Goal: Task Accomplishment & Management: Complete application form

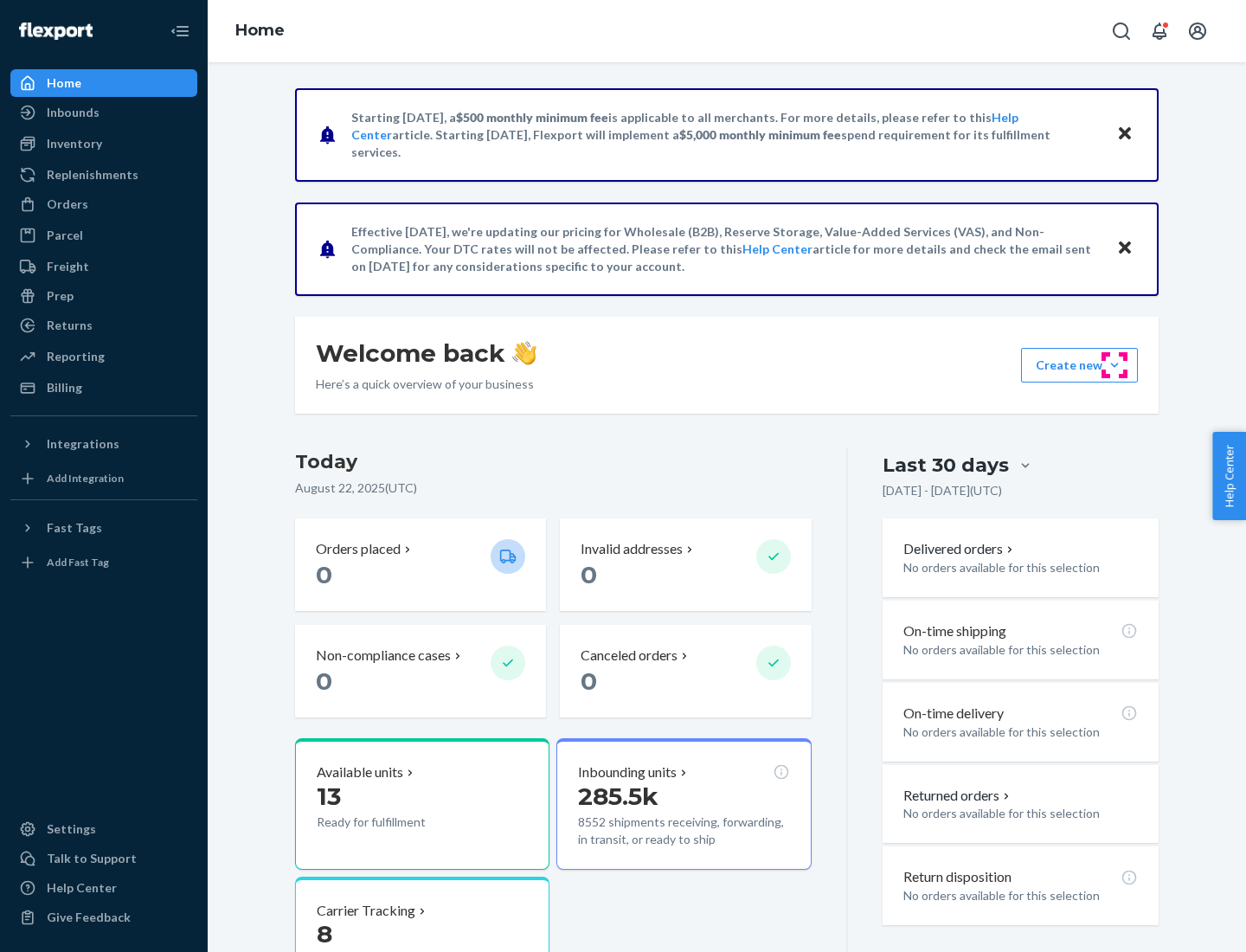
click at [1115, 365] on button "Create new Create new inbound Create new order Create new product" at bounding box center [1080, 365] width 117 height 35
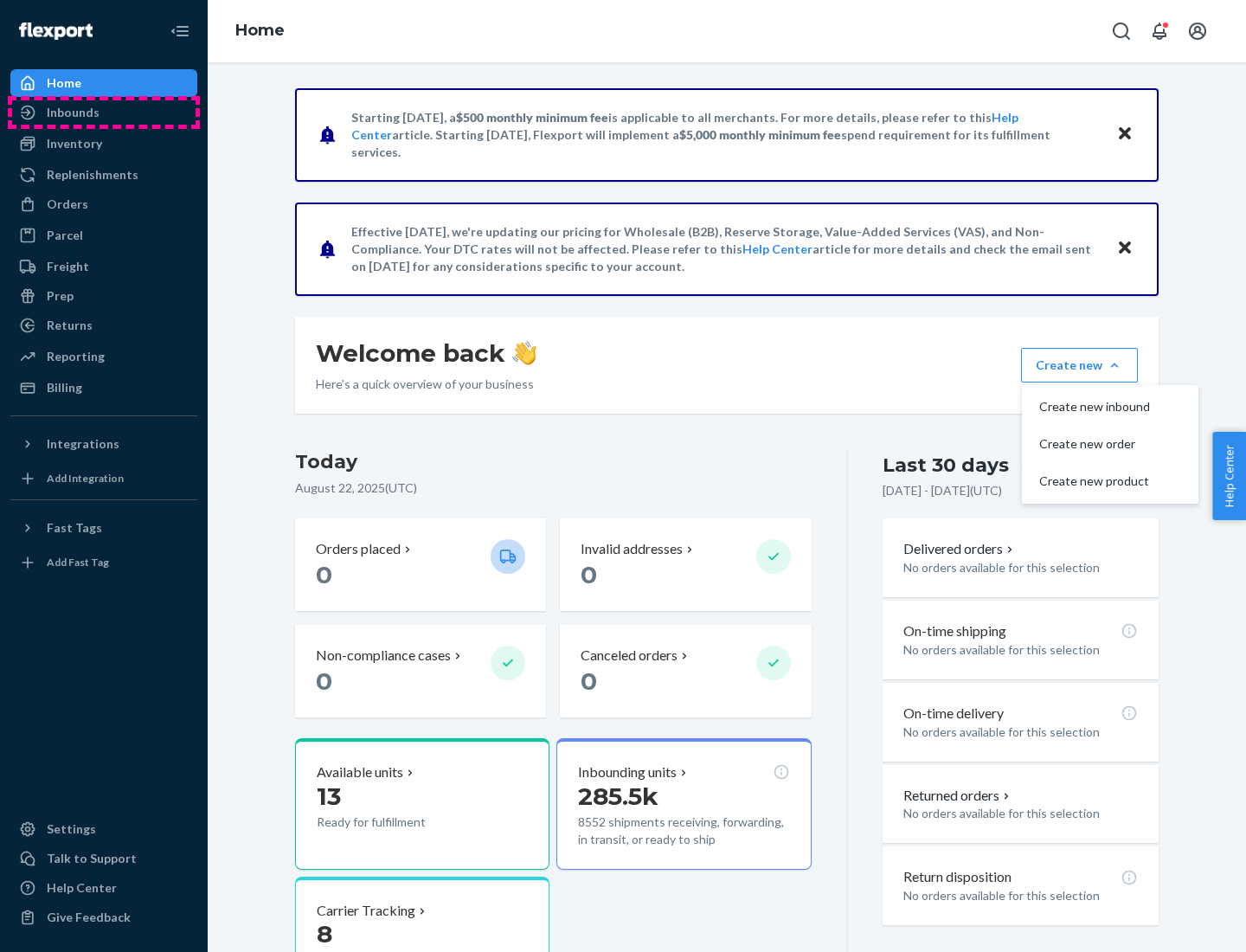
click at [104, 113] on div "Inbounds" at bounding box center [104, 113] width 183 height 25
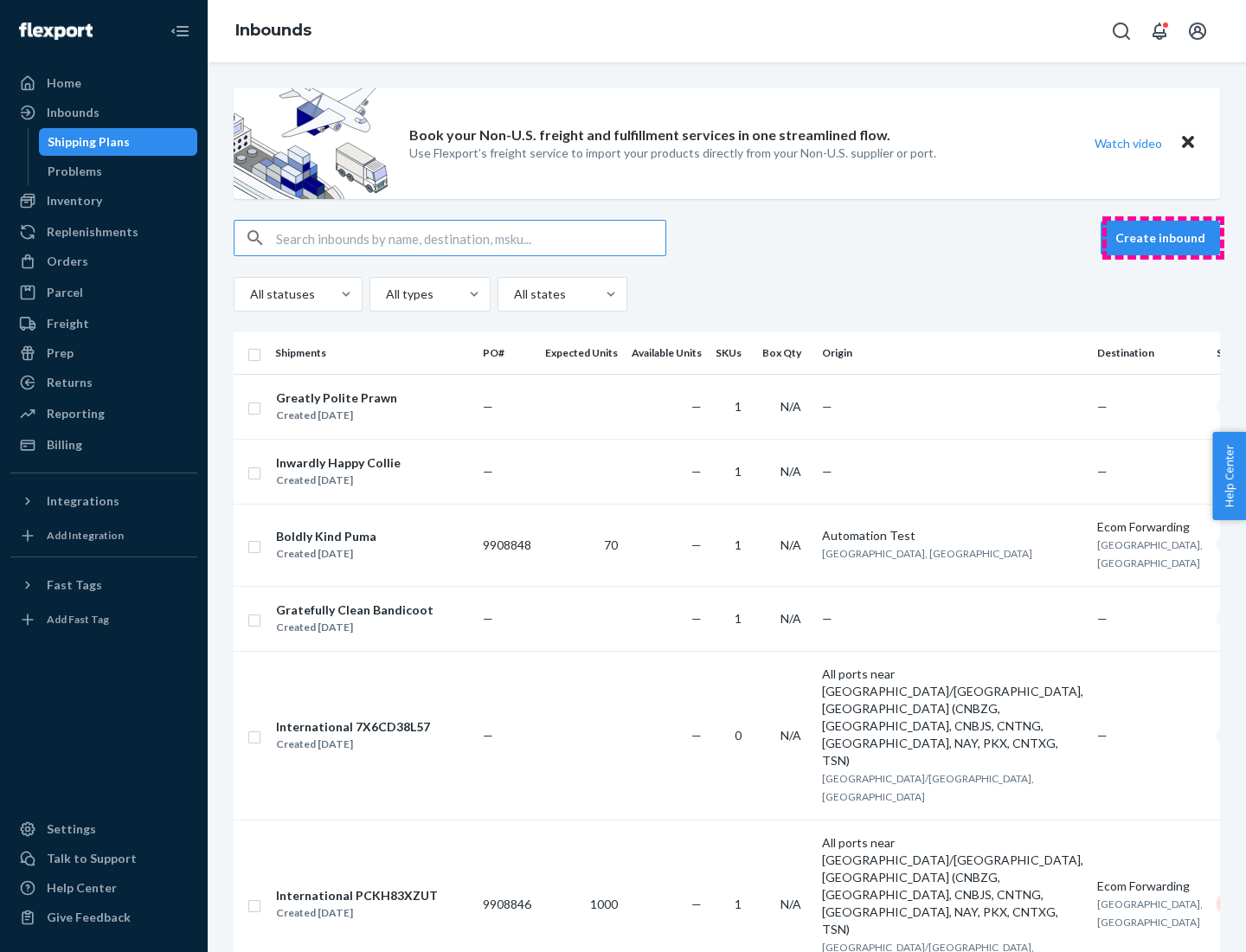
click at [1163, 238] on button "Create inbound" at bounding box center [1160, 237] width 119 height 35
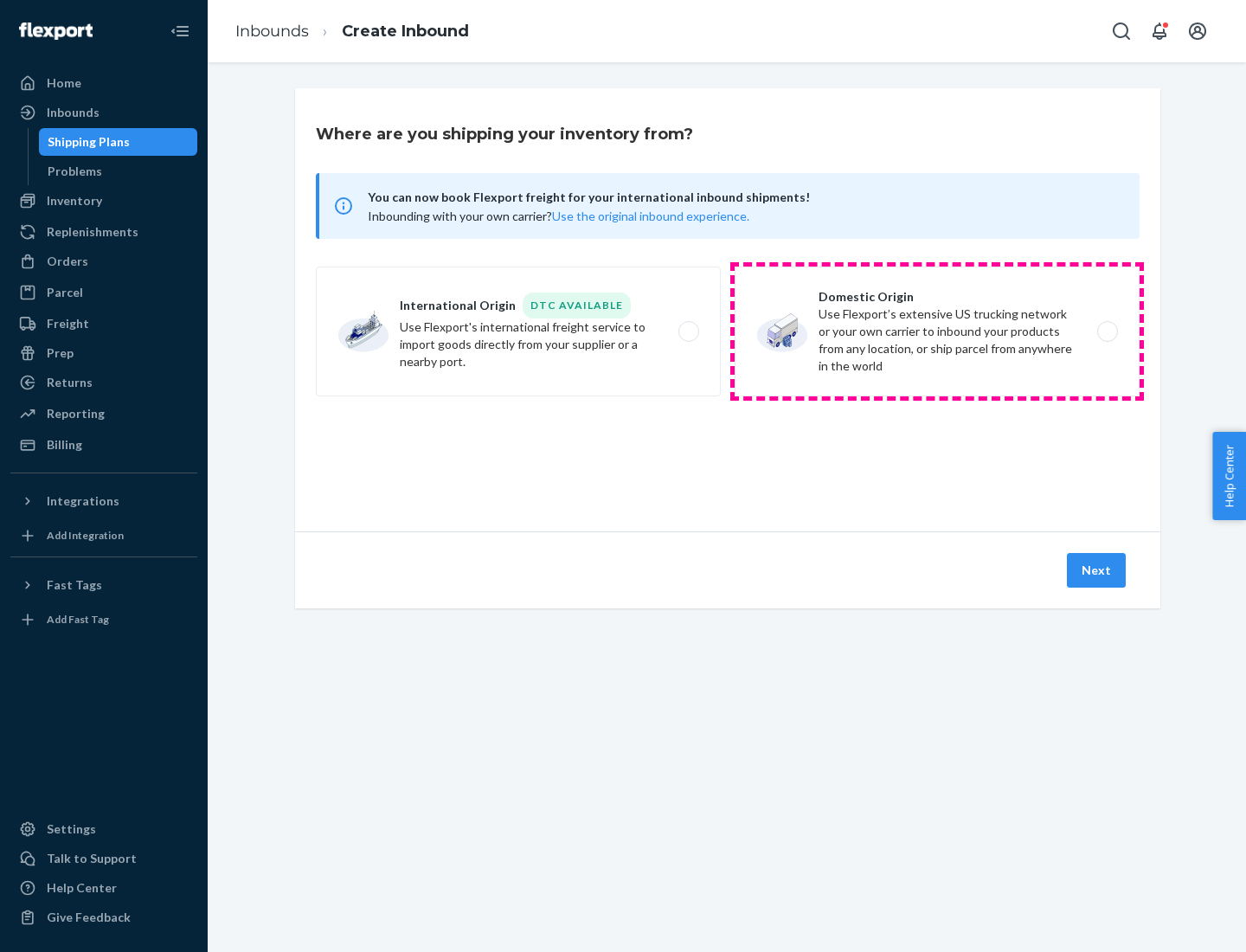
click at [937, 331] on label "Domestic Origin Use Flexport’s extensive US trucking network or your own carrie…" at bounding box center [937, 331] width 405 height 130
click at [1106, 331] on input "Domestic Origin Use Flexport’s extensive US trucking network or your own carrie…" at bounding box center [1112, 332] width 11 height 11
radio input "true"
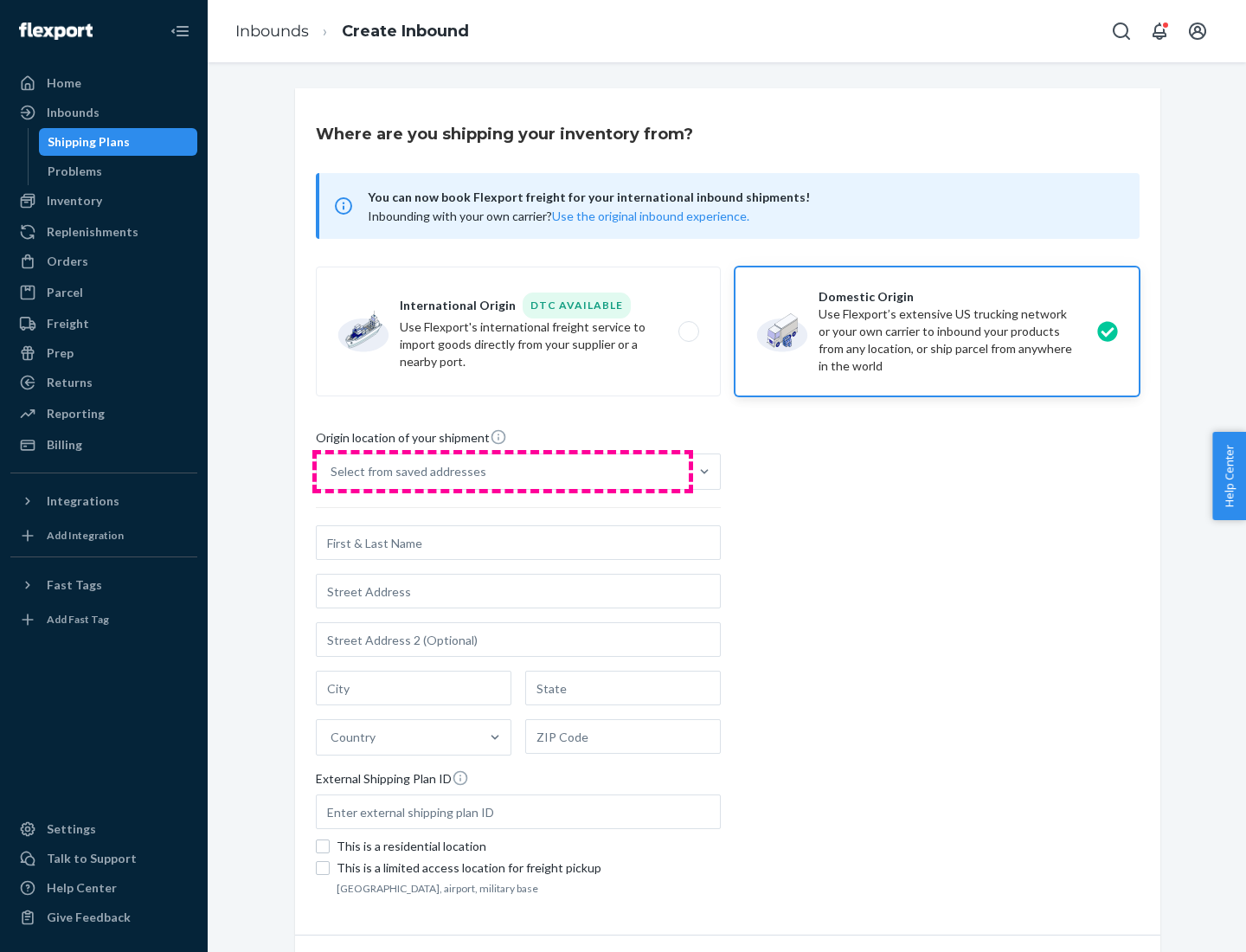
click at [503, 472] on div "Select from saved addresses" at bounding box center [502, 471] width 372 height 35
click at [332, 472] on input "Select from saved addresses" at bounding box center [332, 472] width 2 height 17
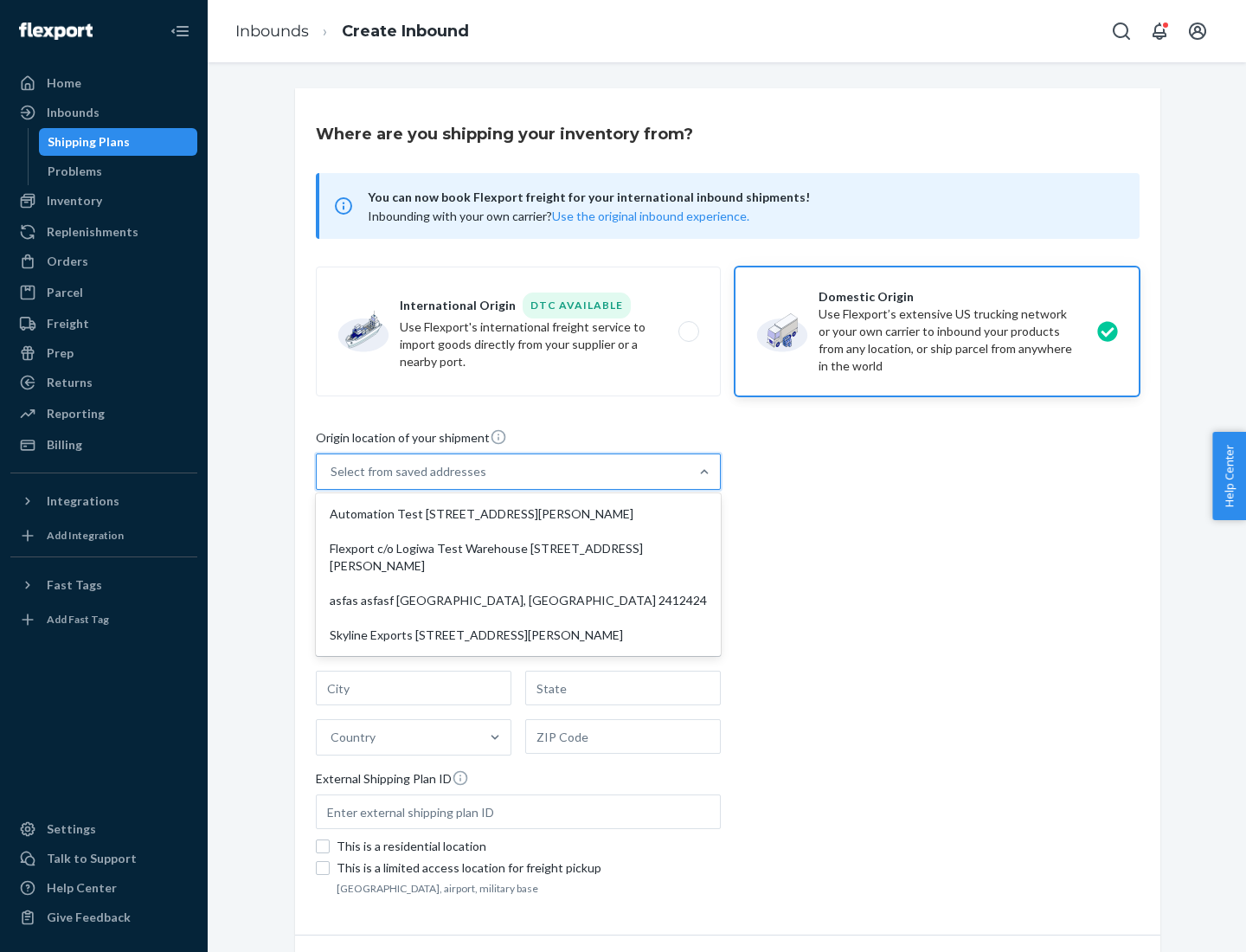
scroll to position [7, 0]
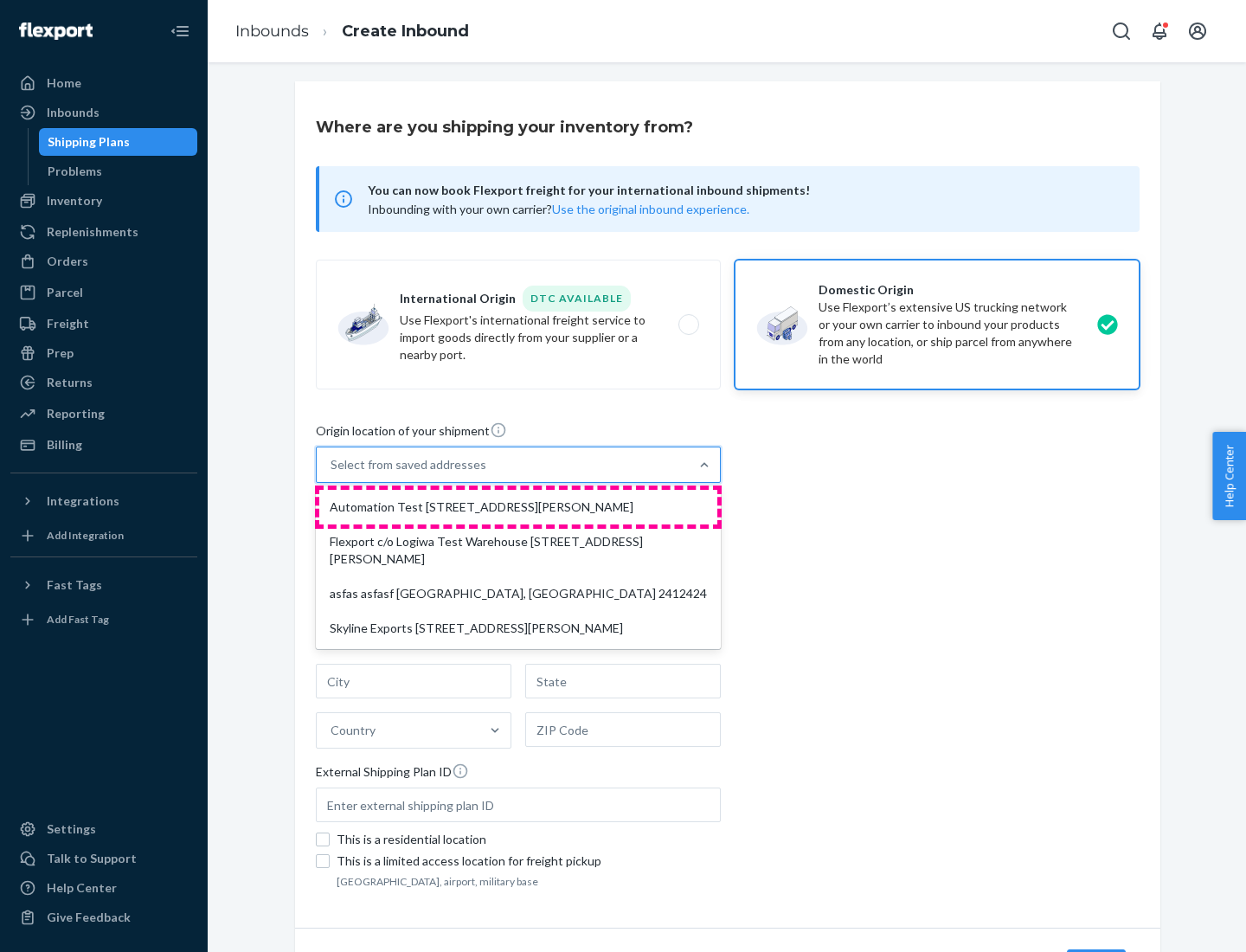
click at [518, 507] on div "Automation Test [STREET_ADDRESS][PERSON_NAME]" at bounding box center [518, 507] width 398 height 35
click at [332, 474] on input "option Automation Test [STREET_ADDRESS][PERSON_NAME] focused, 1 of 4. 4 results…" at bounding box center [332, 464] width 2 height 17
type input "Automation Test"
type input "9th Floor"
type input "[GEOGRAPHIC_DATA]"
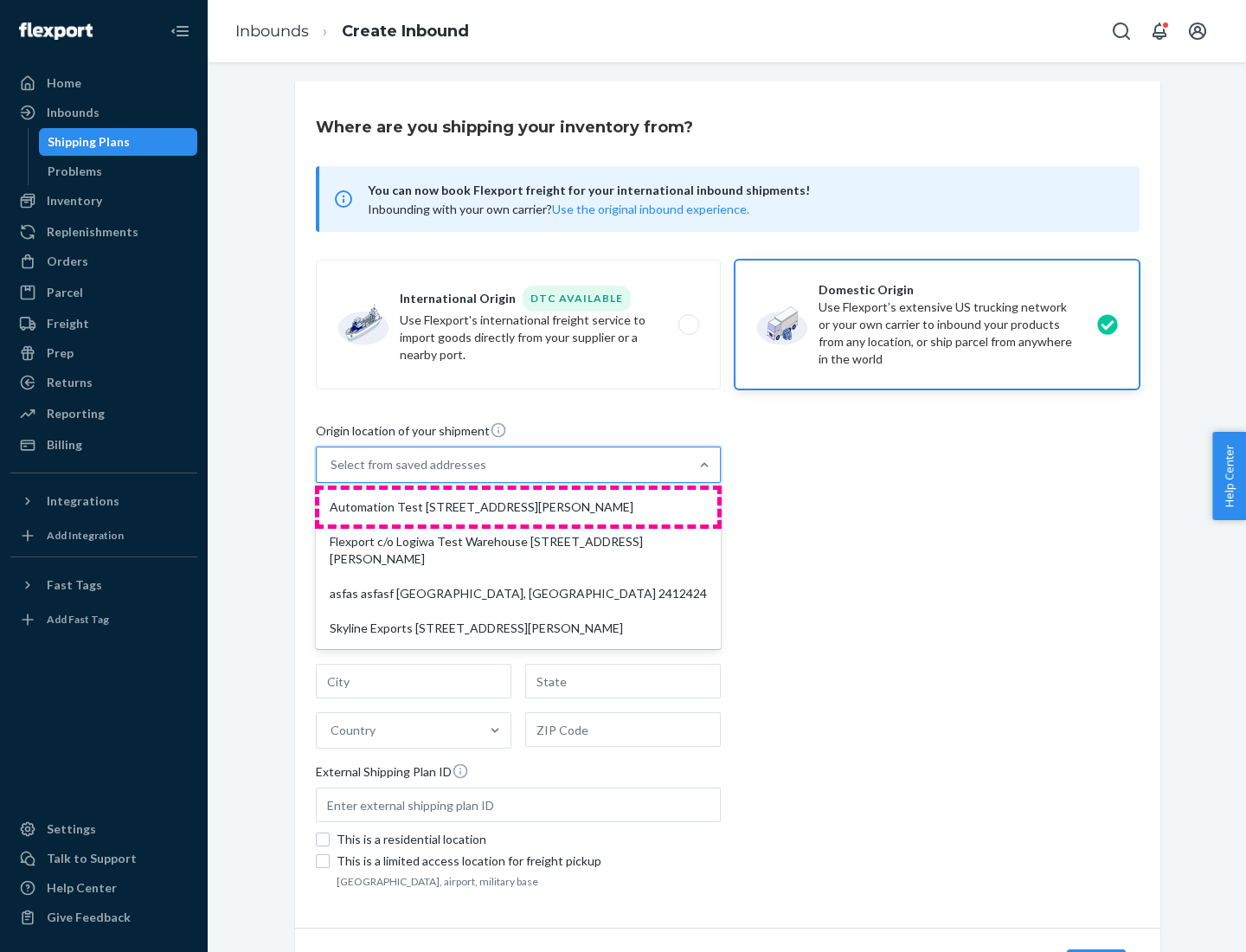
type input "CA"
type input "94104"
type input "[STREET_ADDRESS][PERSON_NAME]"
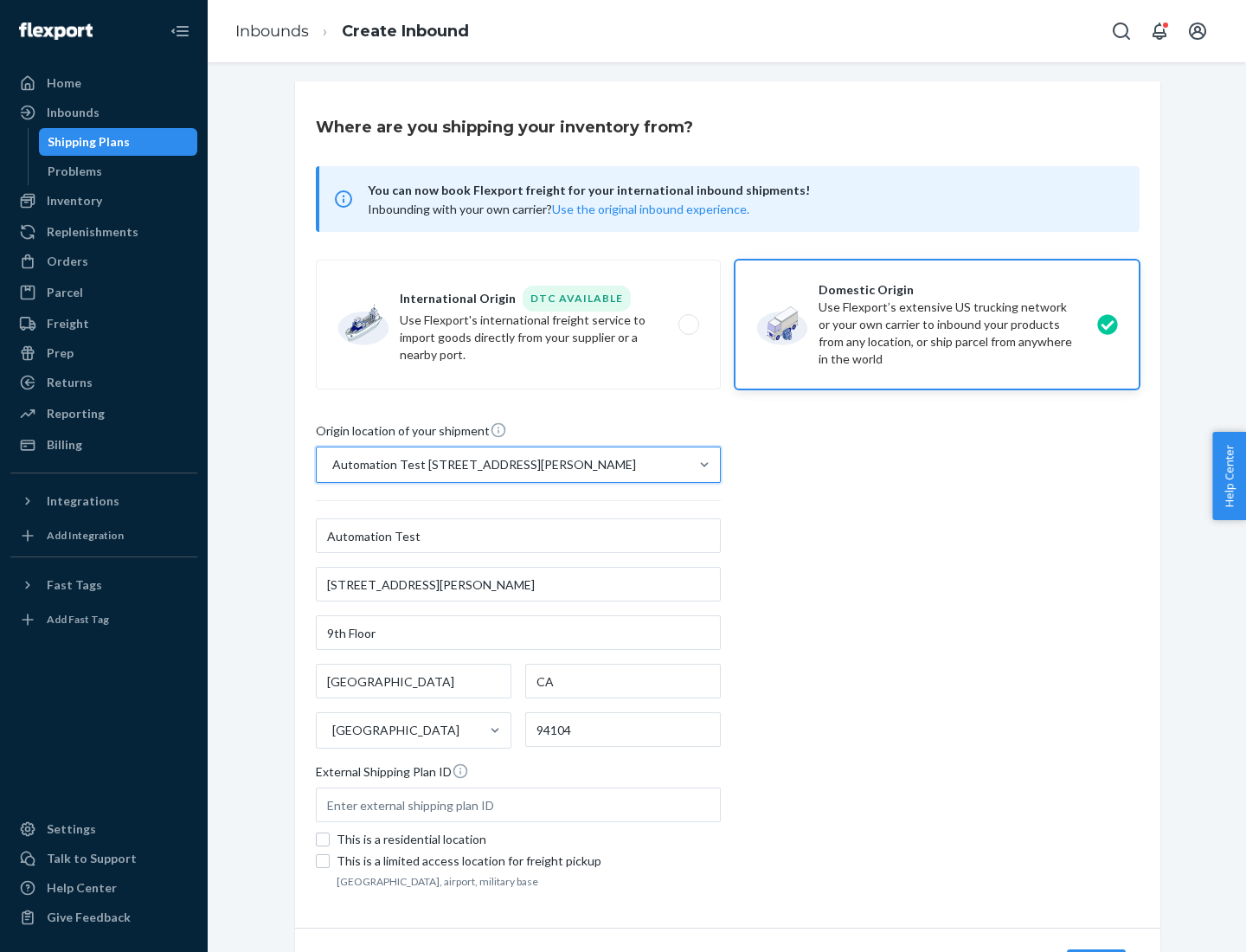
scroll to position [101, 0]
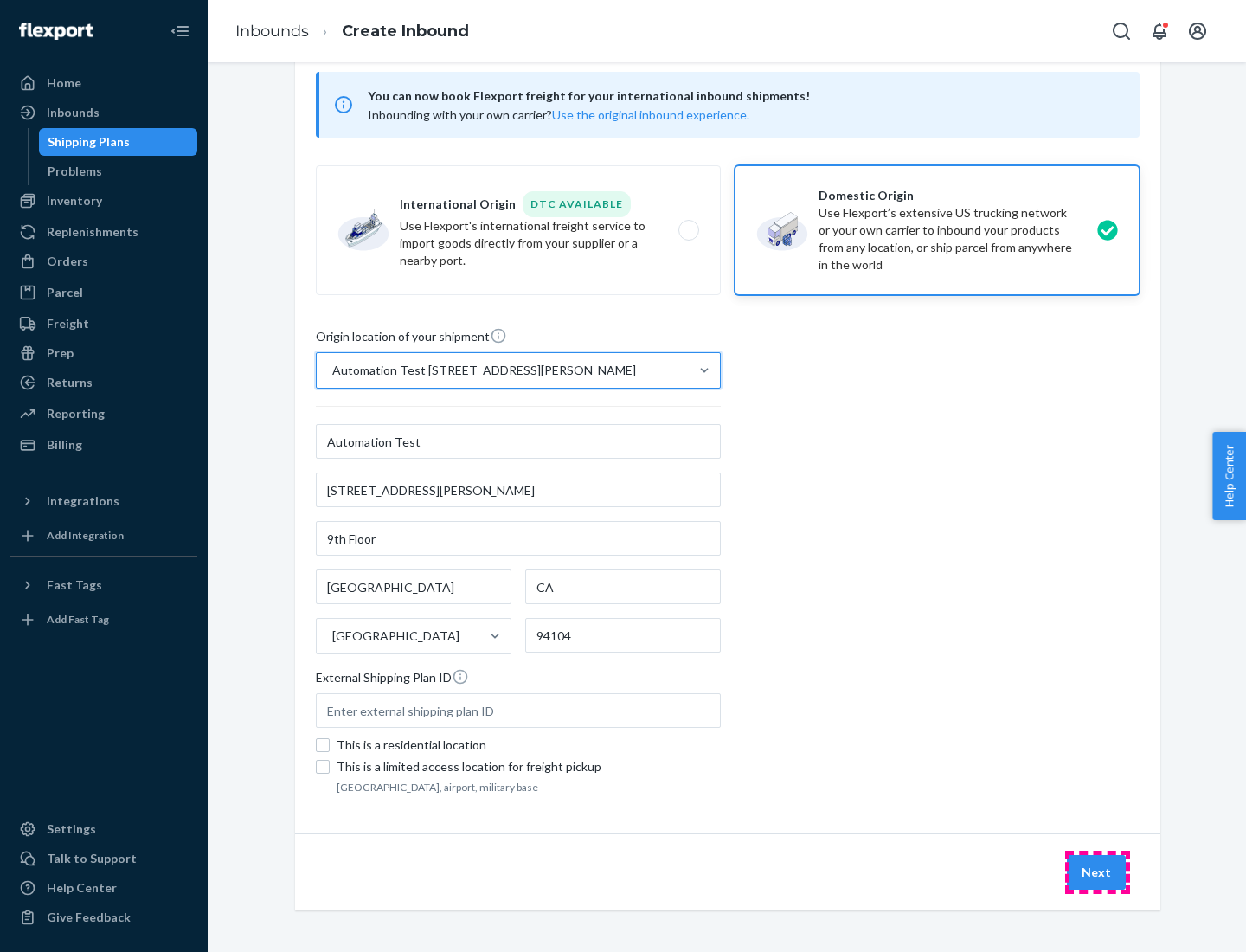
click at [1097, 872] on button "Next" at bounding box center [1096, 872] width 59 height 35
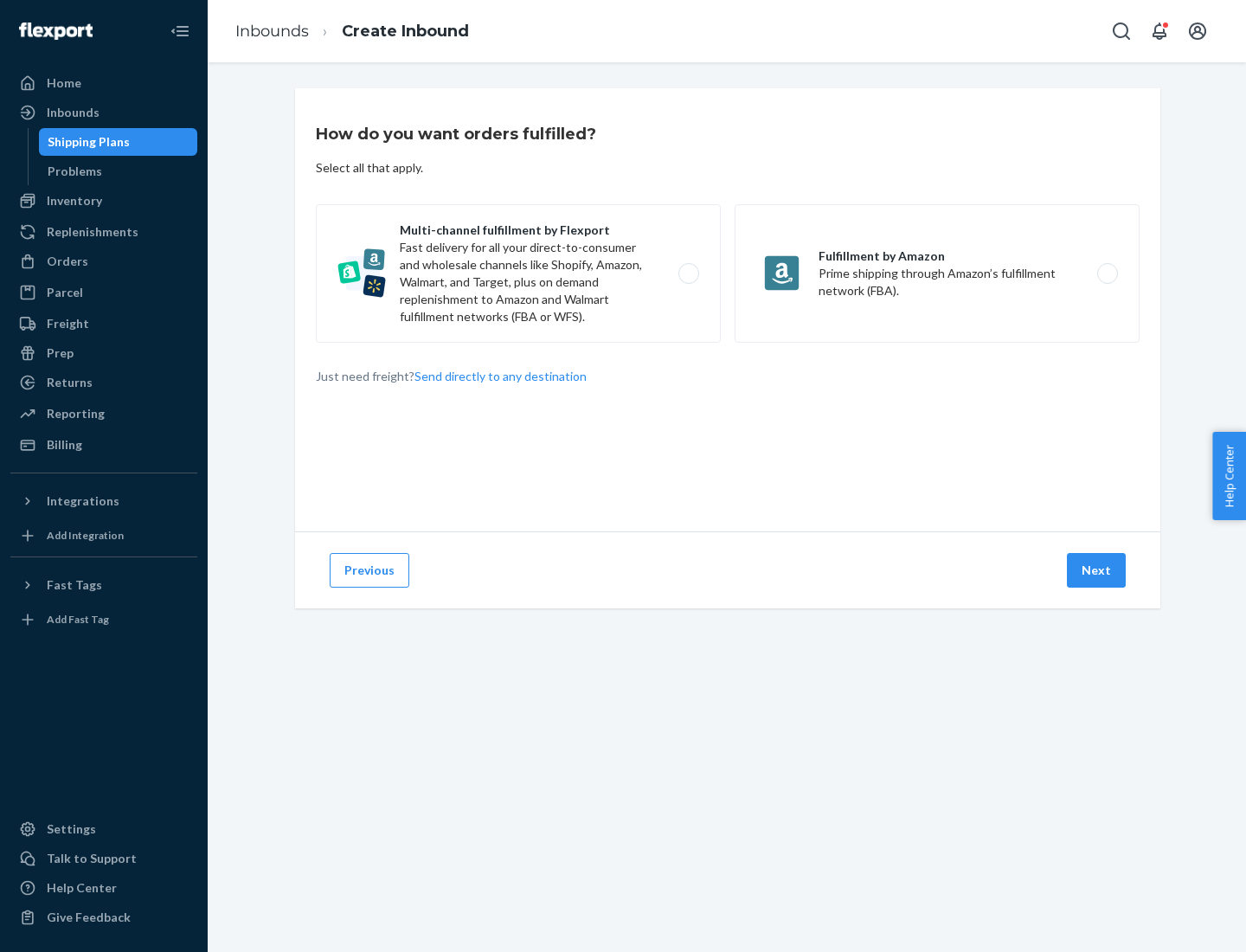
click at [518, 273] on label "Multi-channel fulfillment by Flexport Fast delivery for all your direct-to-cons…" at bounding box center [518, 273] width 405 height 138
click at [688, 273] on input "Multi-channel fulfillment by Flexport Fast delivery for all your direct-to-cons…" at bounding box center [694, 274] width 11 height 11
radio input "true"
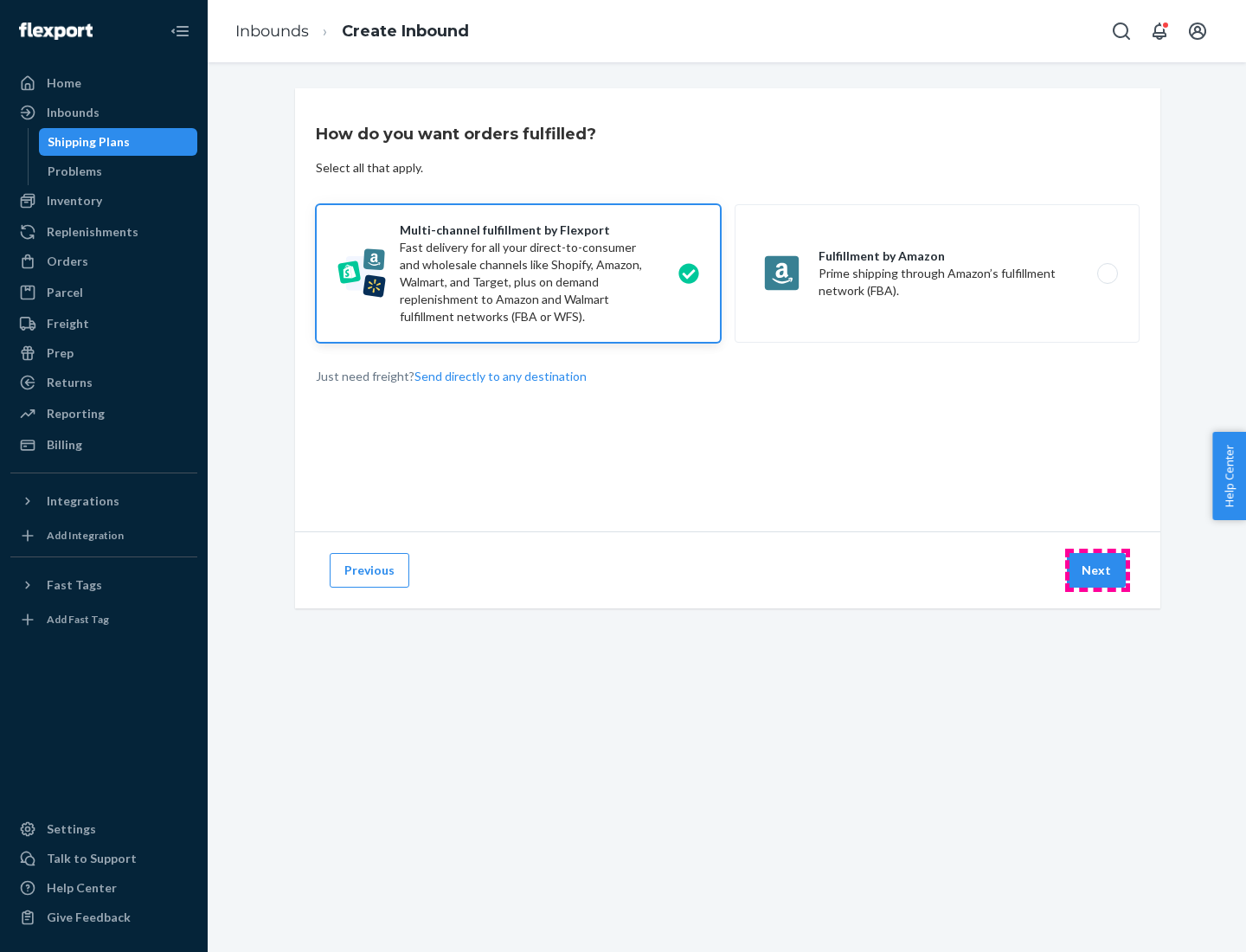
click at [1097, 570] on button "Next" at bounding box center [1096, 570] width 59 height 35
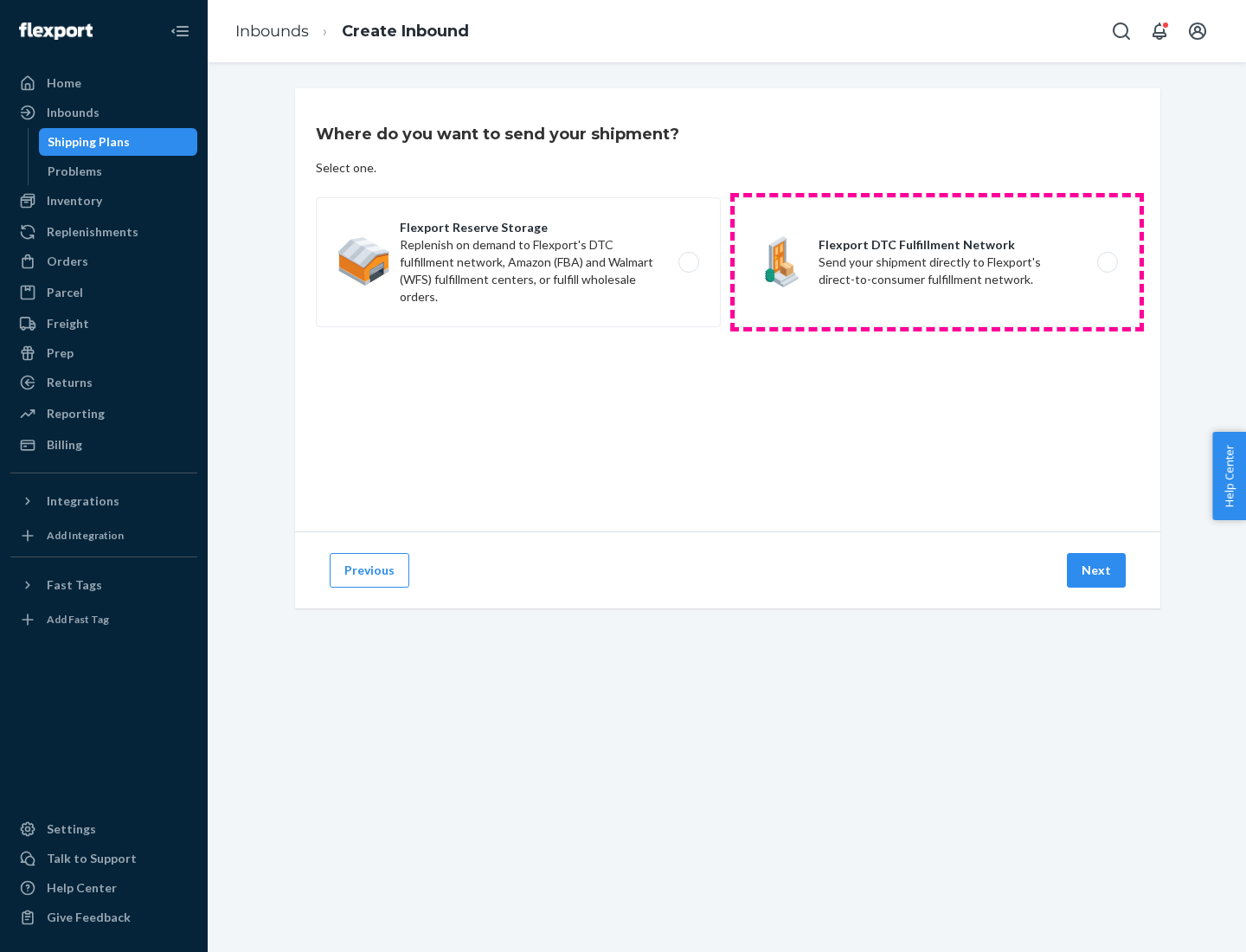
click at [937, 262] on label "Flexport DTC Fulfillment Network Send your shipment directly to Flexport's dire…" at bounding box center [937, 262] width 405 height 130
click at [1106, 262] on input "Flexport DTC Fulfillment Network Send your shipment directly to Flexport's dire…" at bounding box center [1112, 263] width 11 height 11
radio input "true"
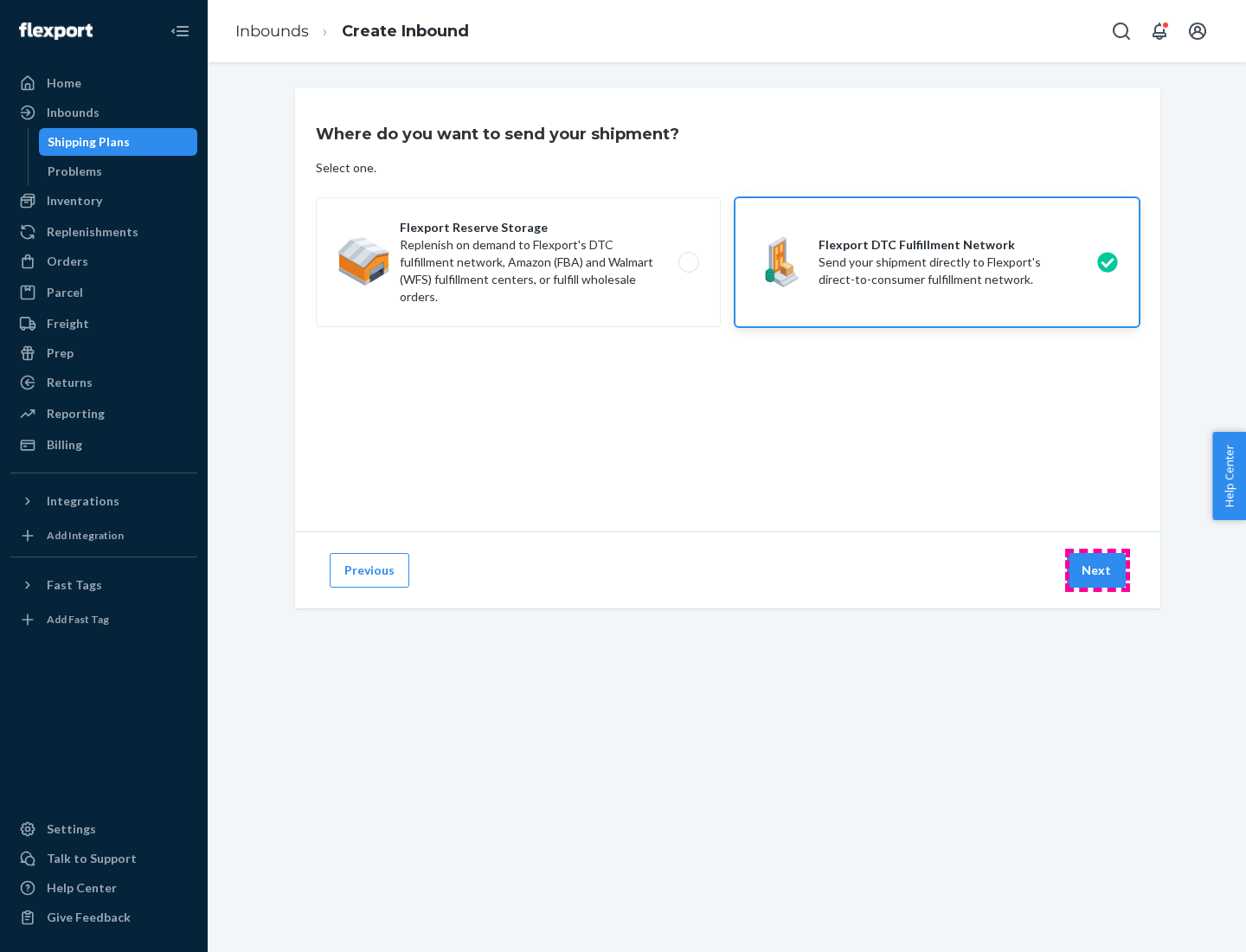
click at [1097, 570] on button "Next" at bounding box center [1096, 570] width 59 height 35
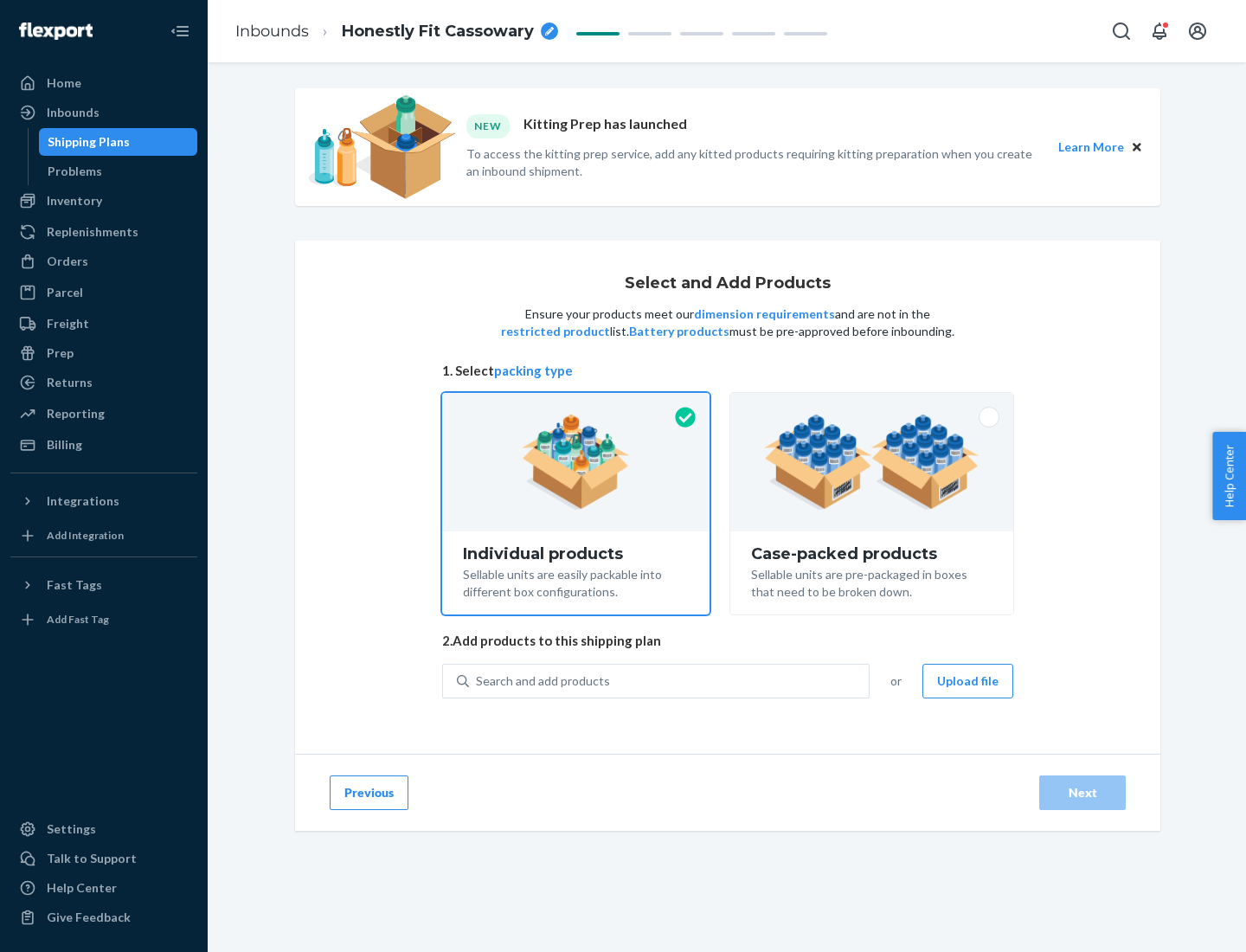
click at [872, 462] on img at bounding box center [872, 461] width 216 height 95
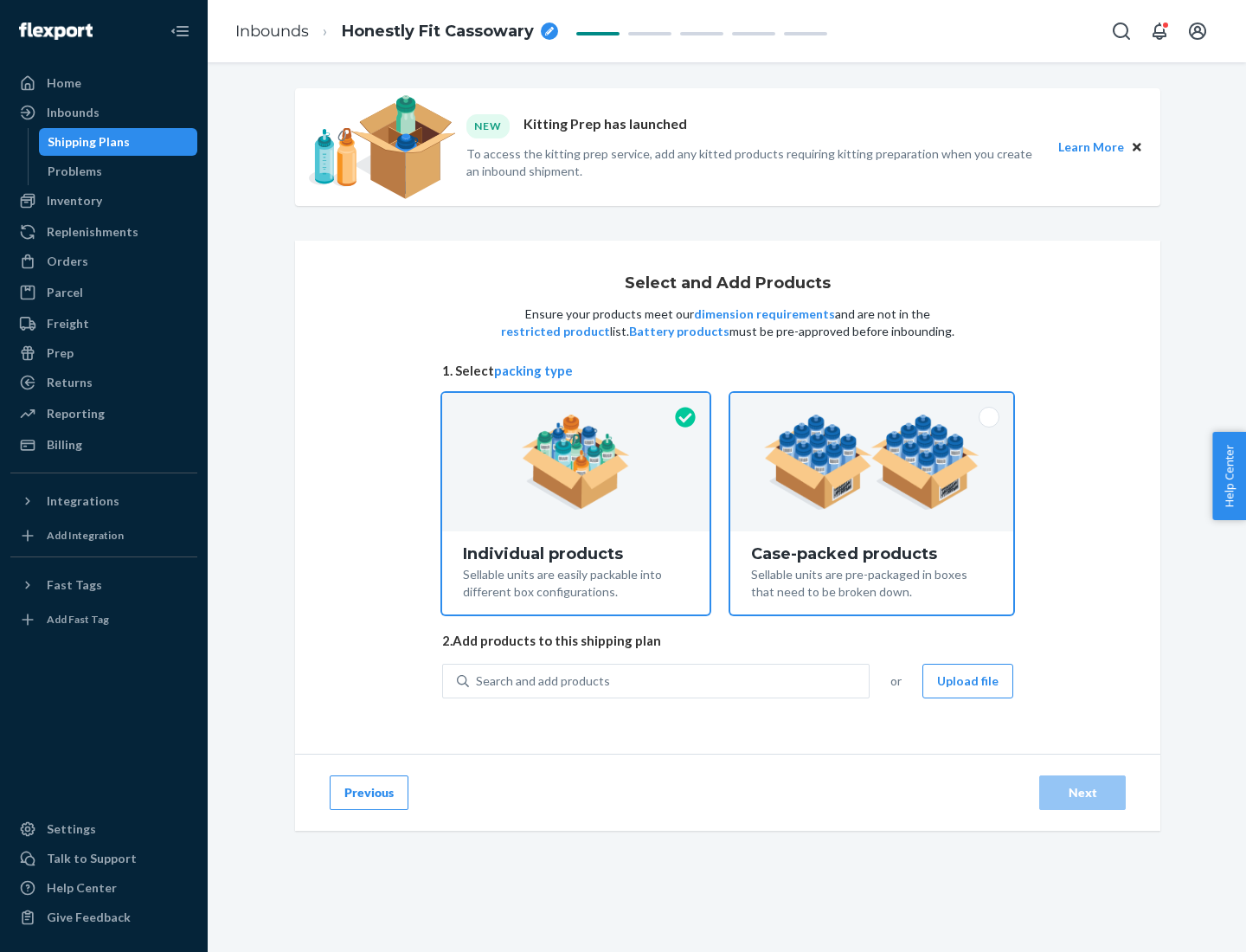
click at [872, 404] on input "Case-packed products Sellable units are pre-packaged in boxes that need to be b…" at bounding box center [872, 398] width 11 height 11
radio input "true"
radio input "false"
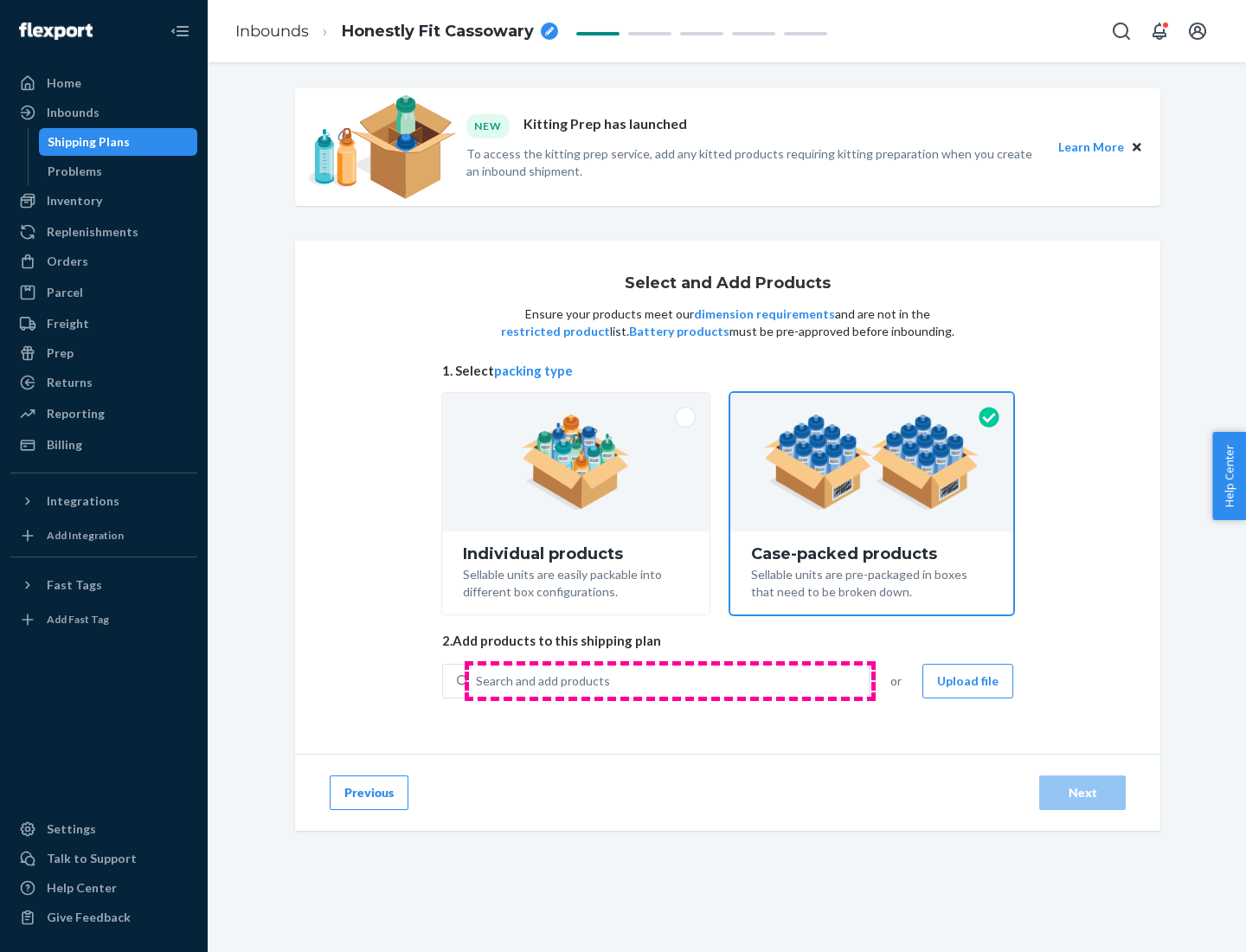
click at [669, 680] on div "Search and add products" at bounding box center [668, 681] width 400 height 31
click at [477, 680] on input "Search and add products" at bounding box center [476, 681] width 2 height 17
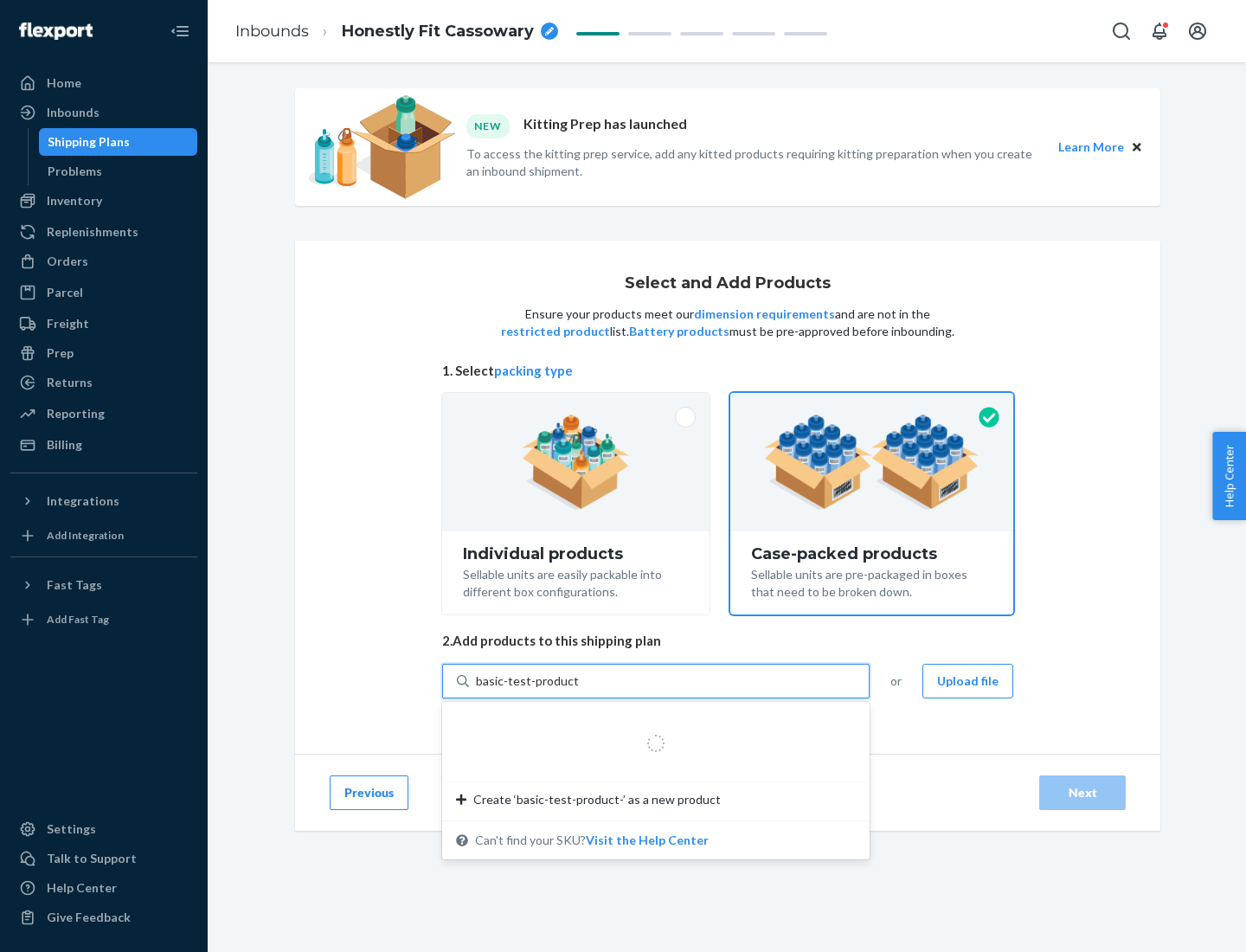
type input "basic-test-product-1"
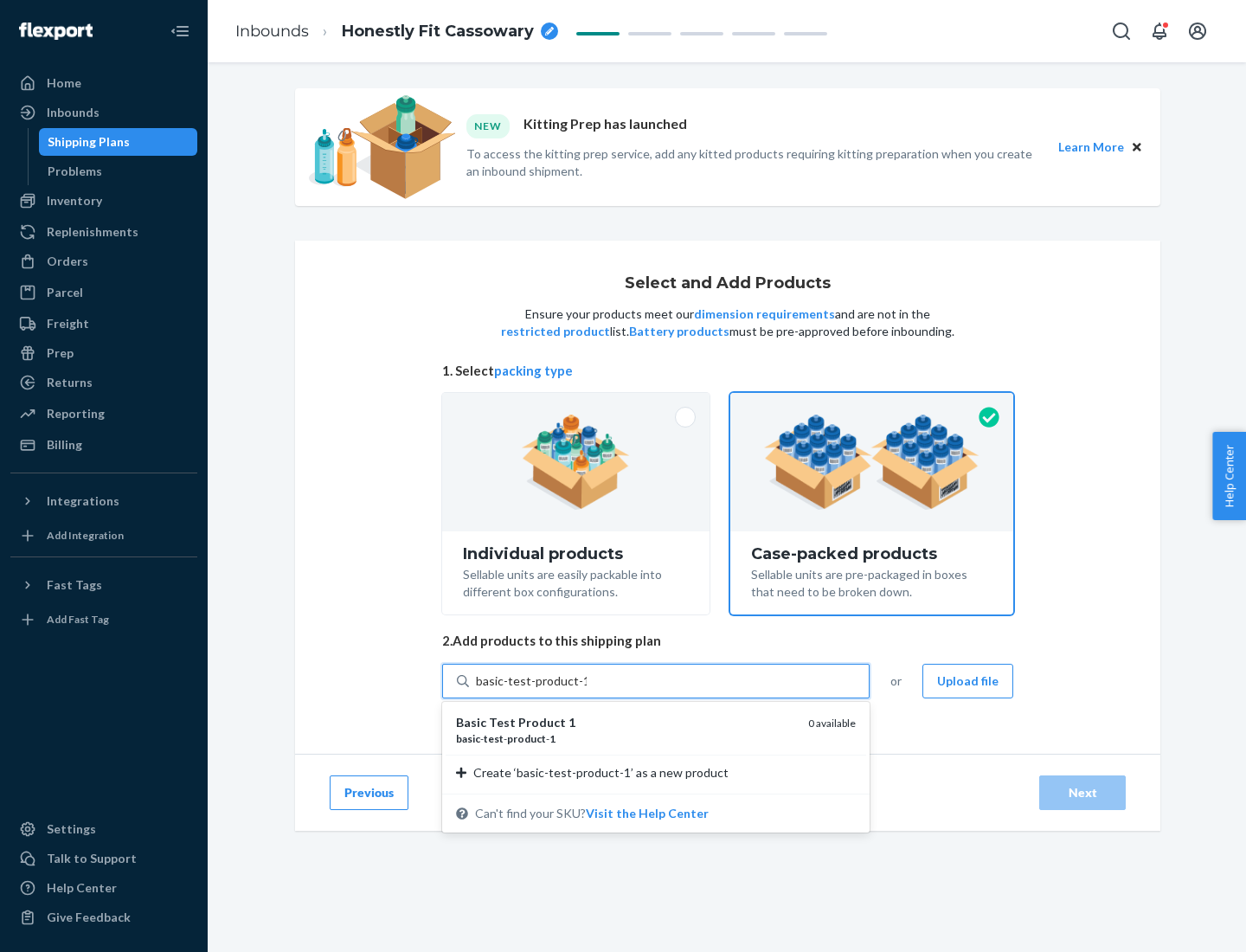
click at [626, 738] on div "basic - test - product - 1" at bounding box center [625, 738] width 338 height 15
click at [586, 689] on input "basic-test-product-1" at bounding box center [530, 681] width 111 height 17
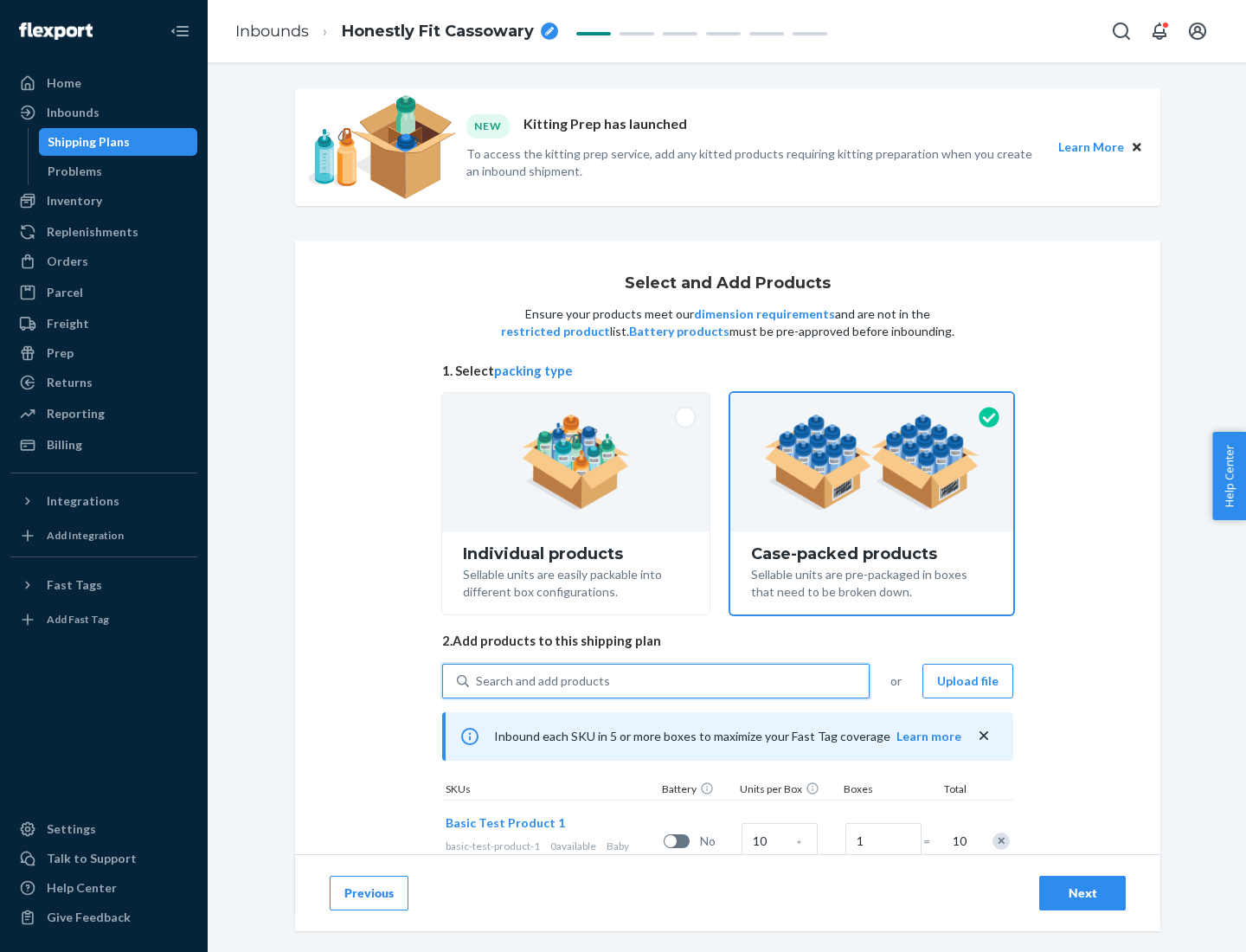
scroll to position [62, 0]
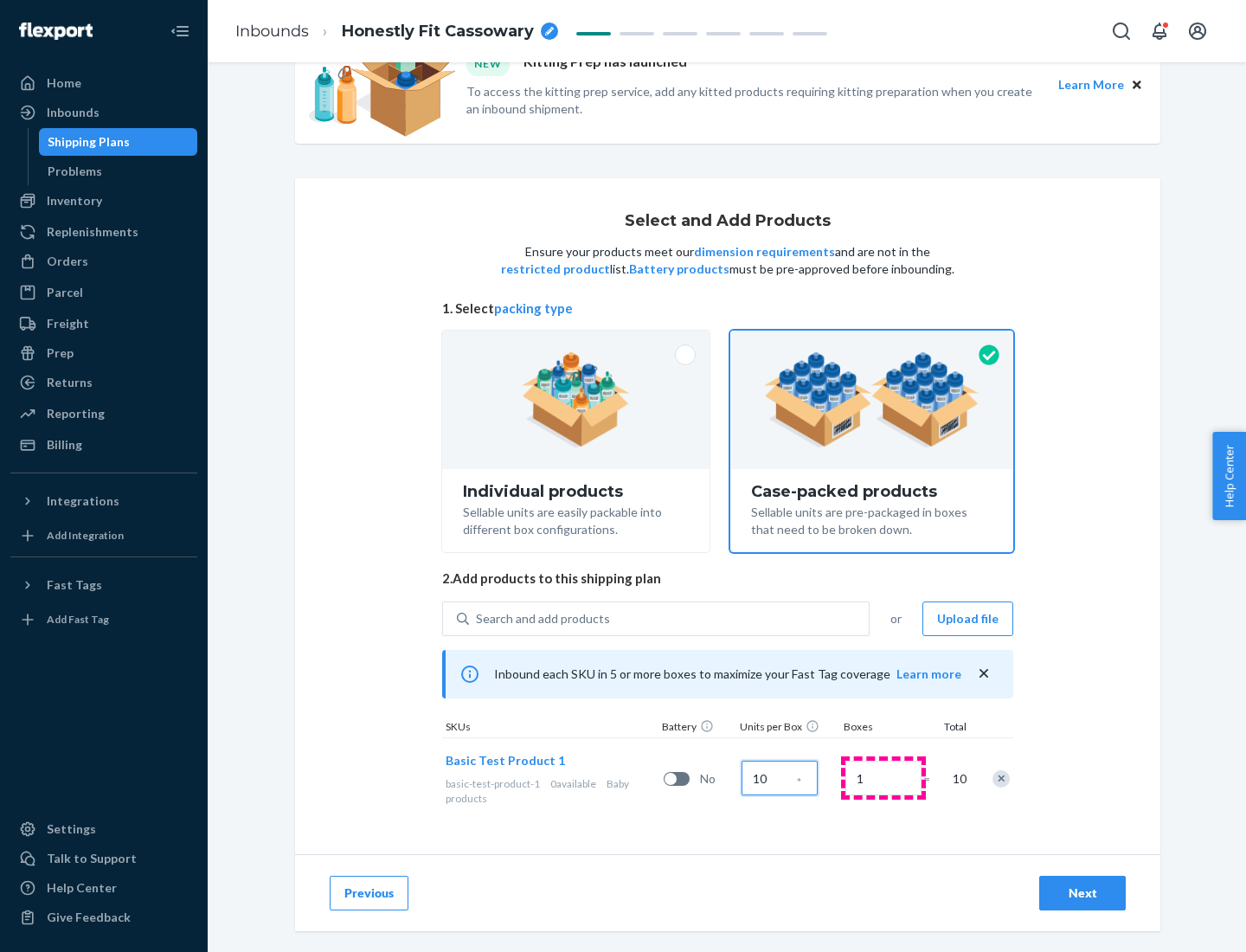
type input "10"
type input "7"
click at [1082, 892] on div "Next" at bounding box center [1082, 892] width 57 height 17
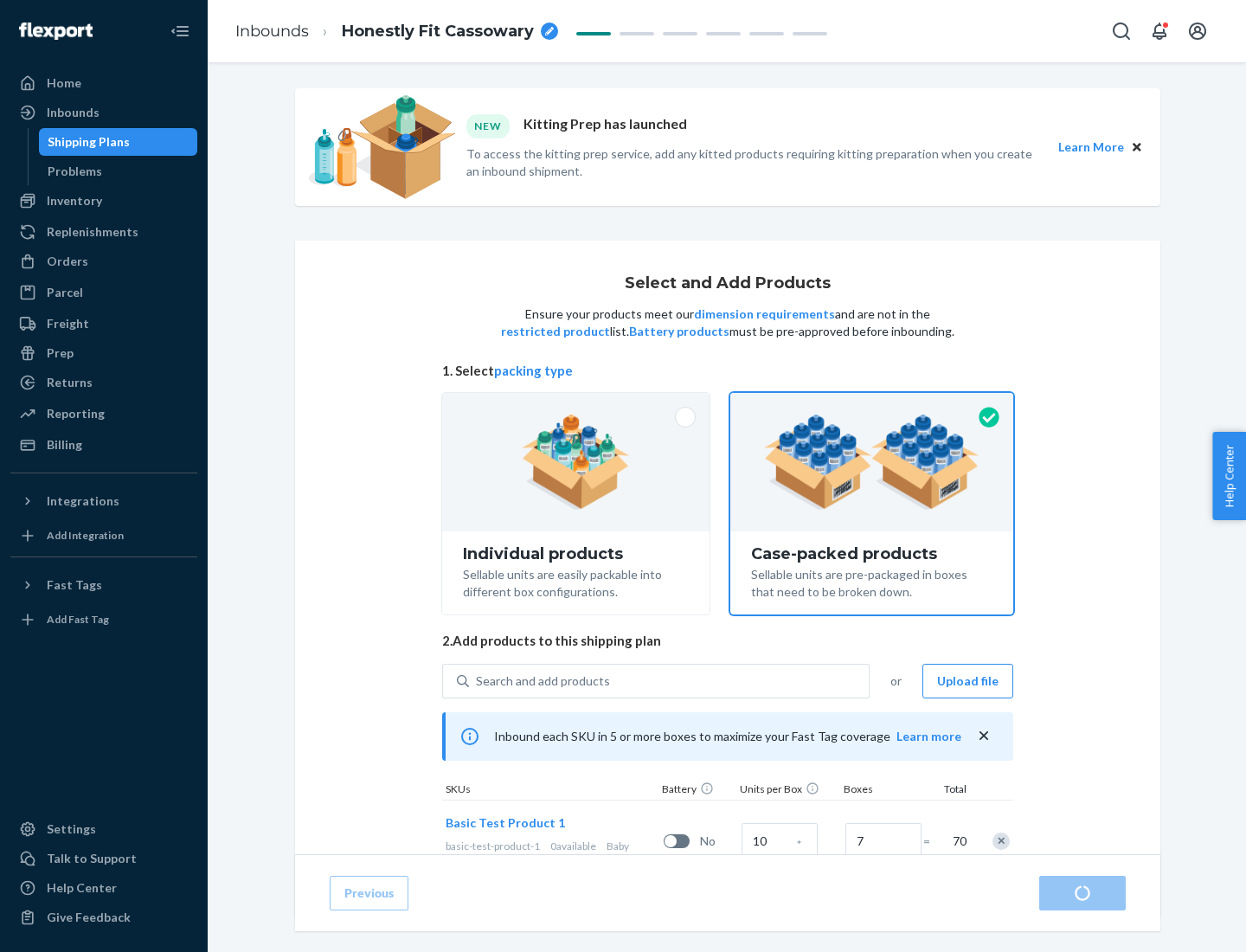
radio input "true"
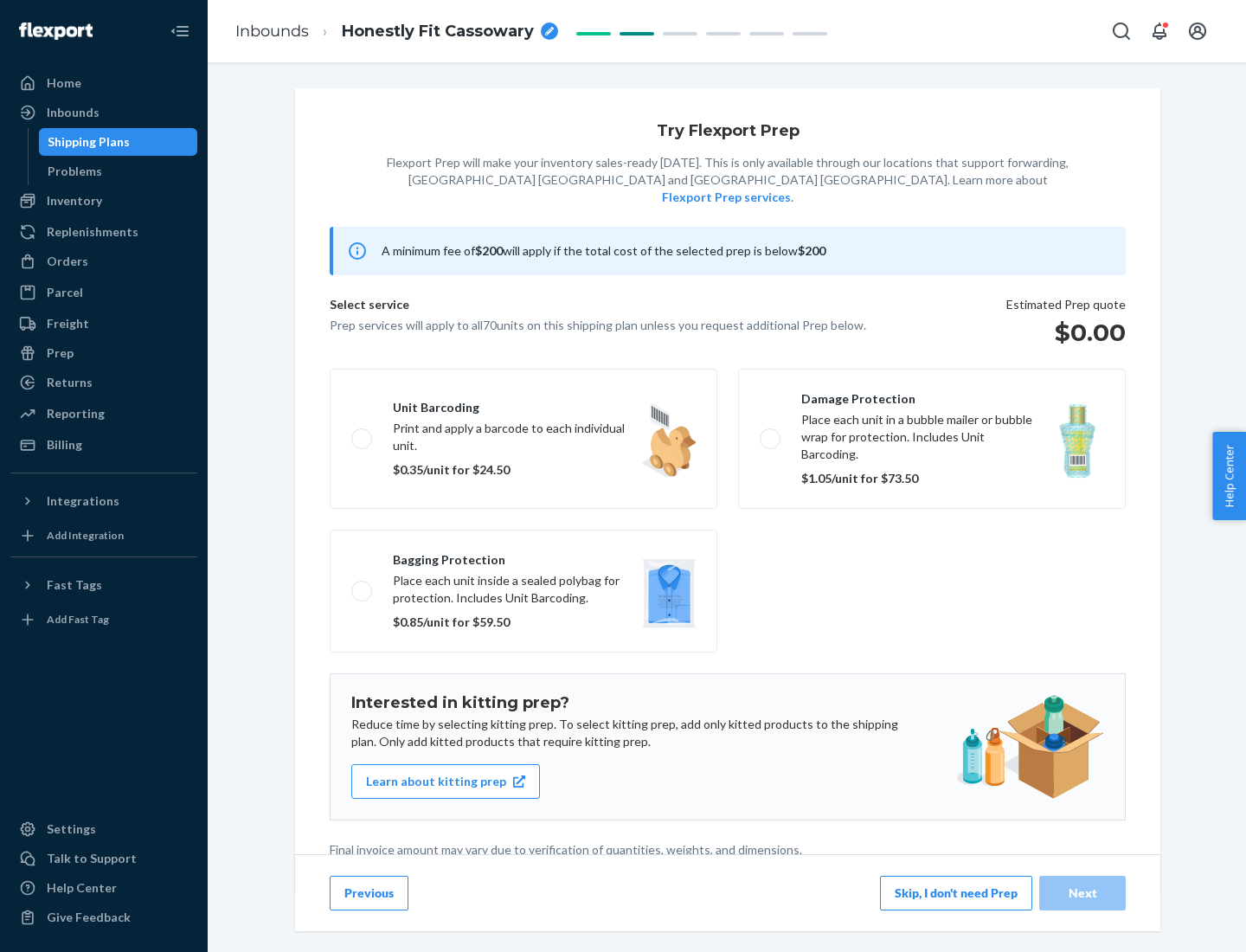
scroll to position [5, 0]
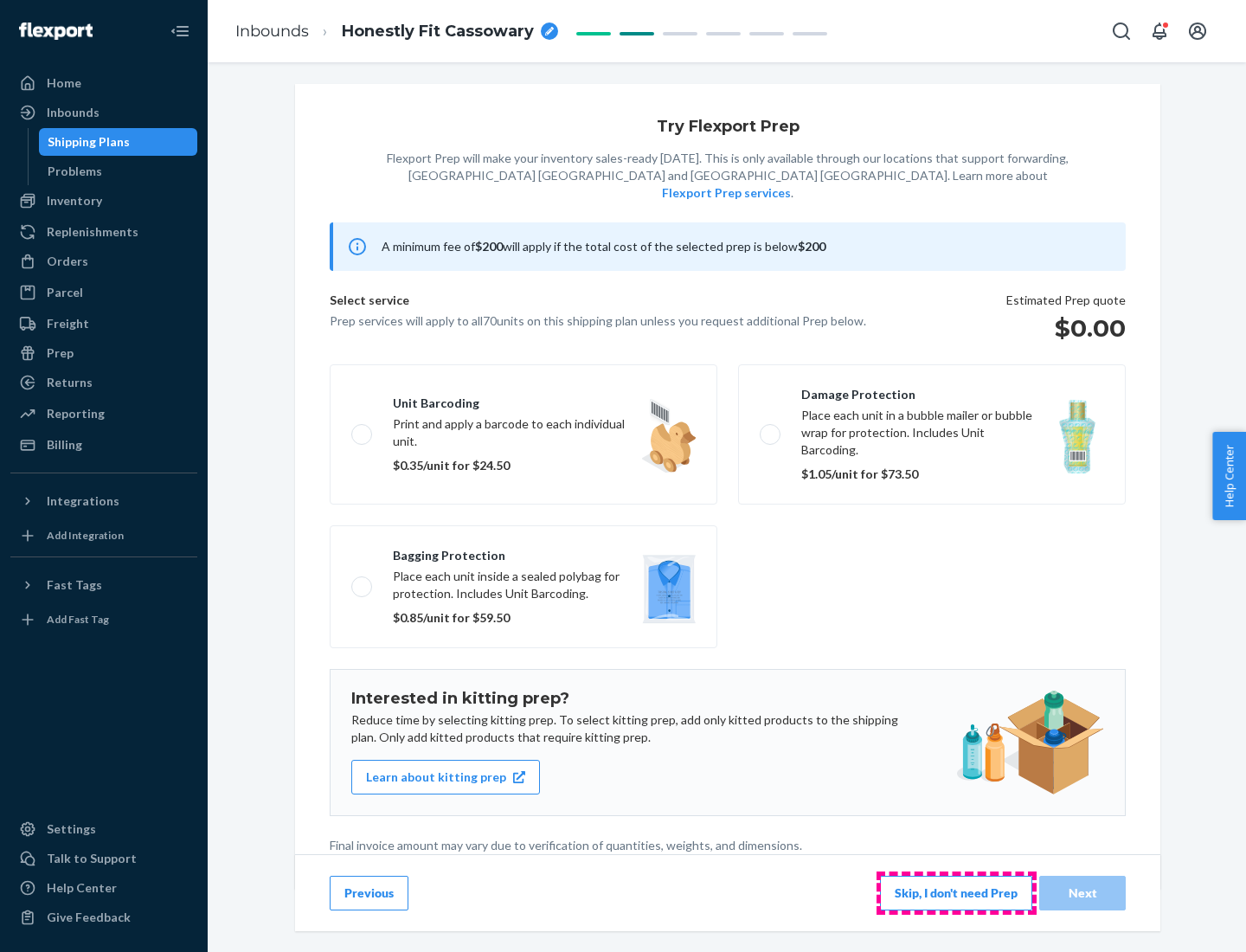
click at [956, 891] on button "Skip, I don't need Prep" at bounding box center [956, 892] width 152 height 35
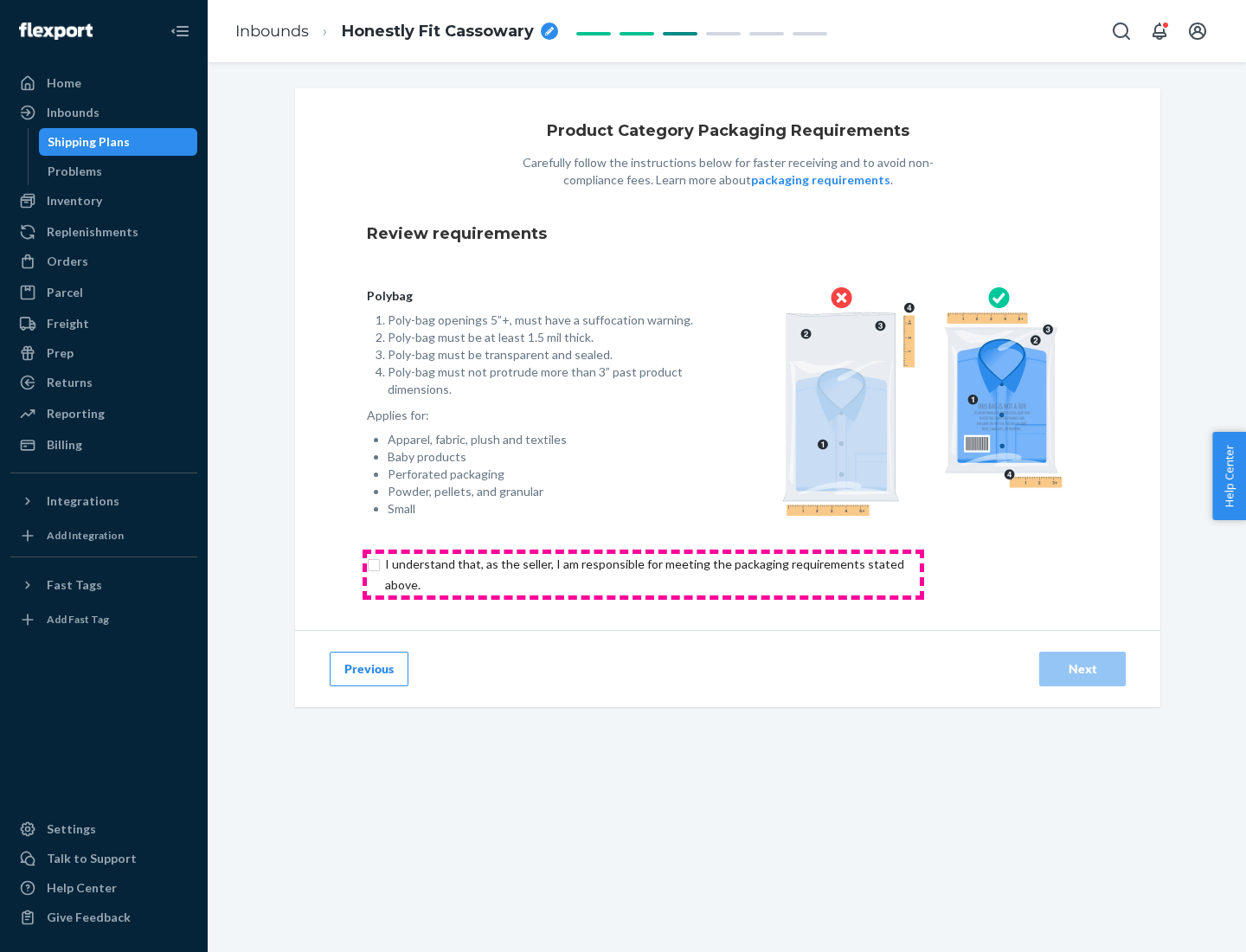
click at [643, 574] on input "checkbox" at bounding box center [654, 575] width 576 height 42
checkbox input "true"
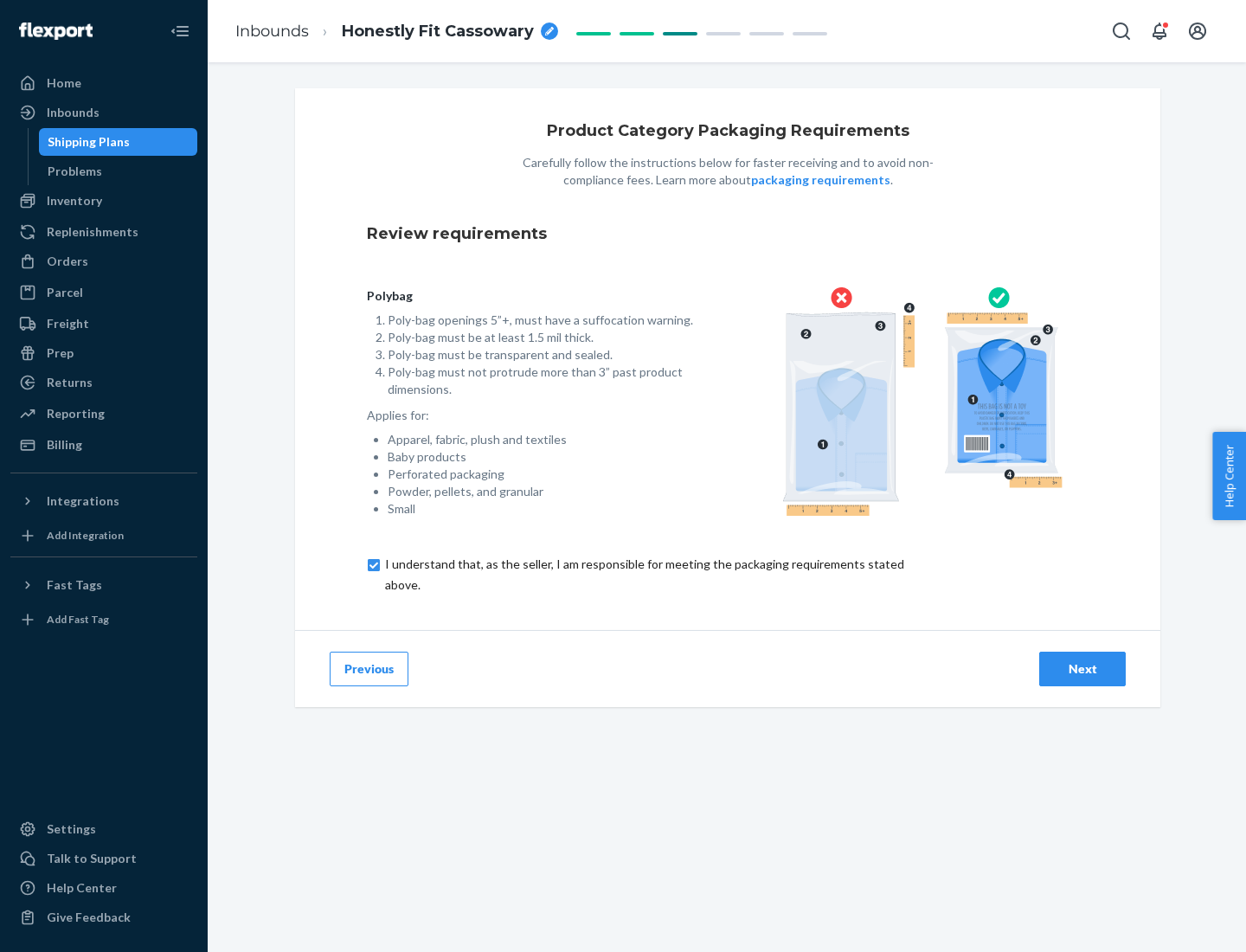
click at [1082, 667] on div "Next" at bounding box center [1082, 668] width 57 height 17
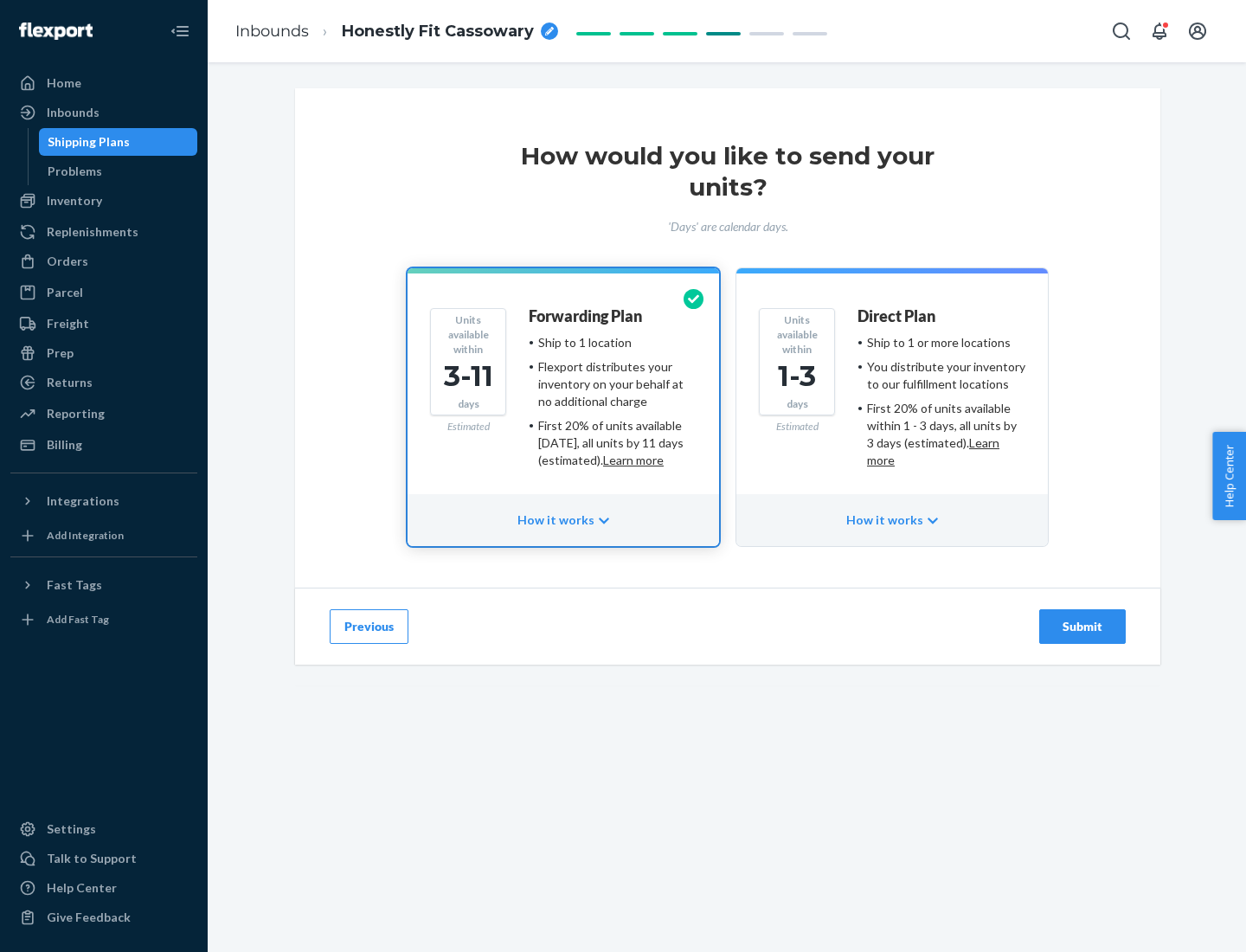
click at [891, 394] on ul "Ship to 1 or more locations You distribute your inventory to our fulfillment lo…" at bounding box center [942, 401] width 168 height 135
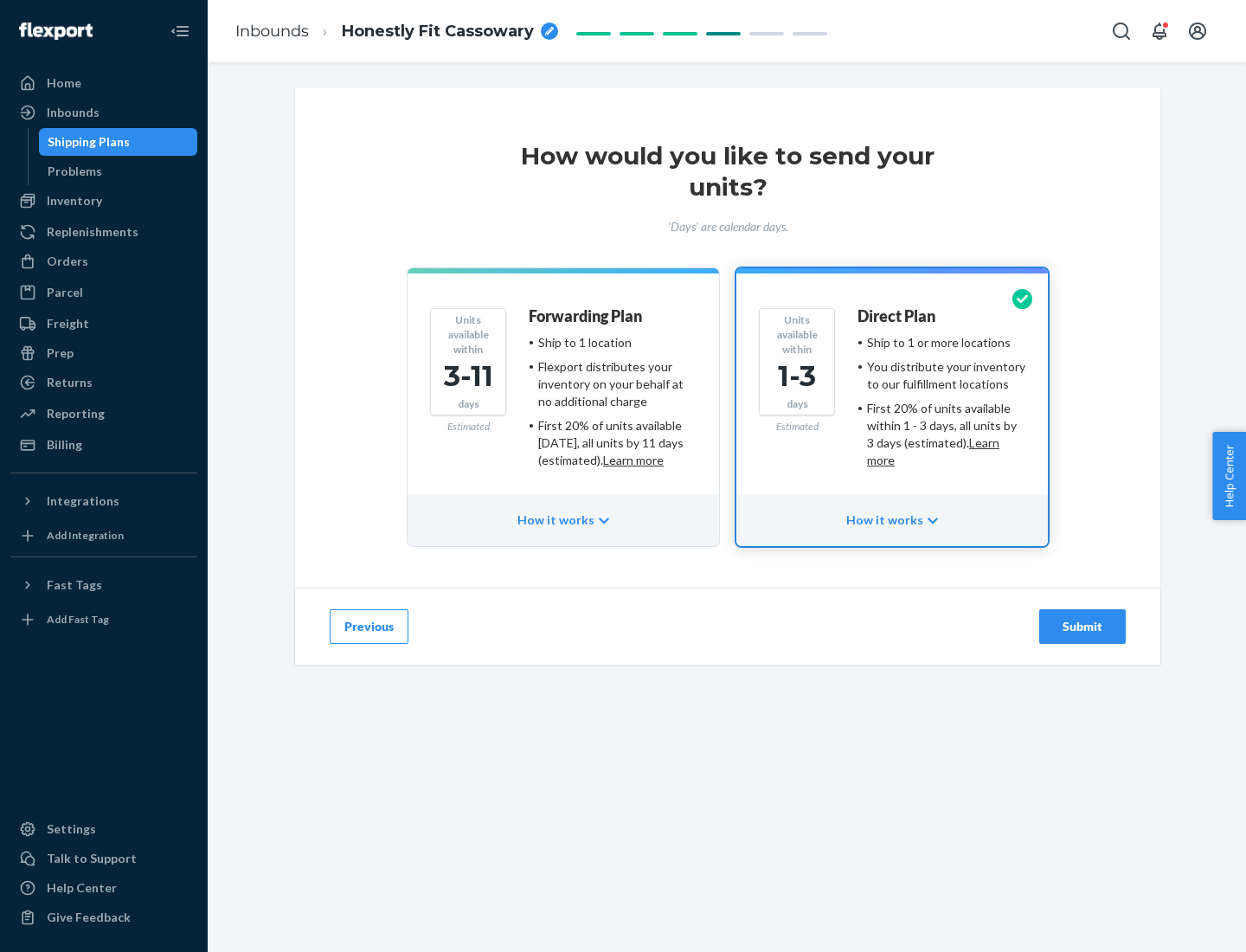
click at [1082, 627] on div "Submit" at bounding box center [1082, 626] width 57 height 17
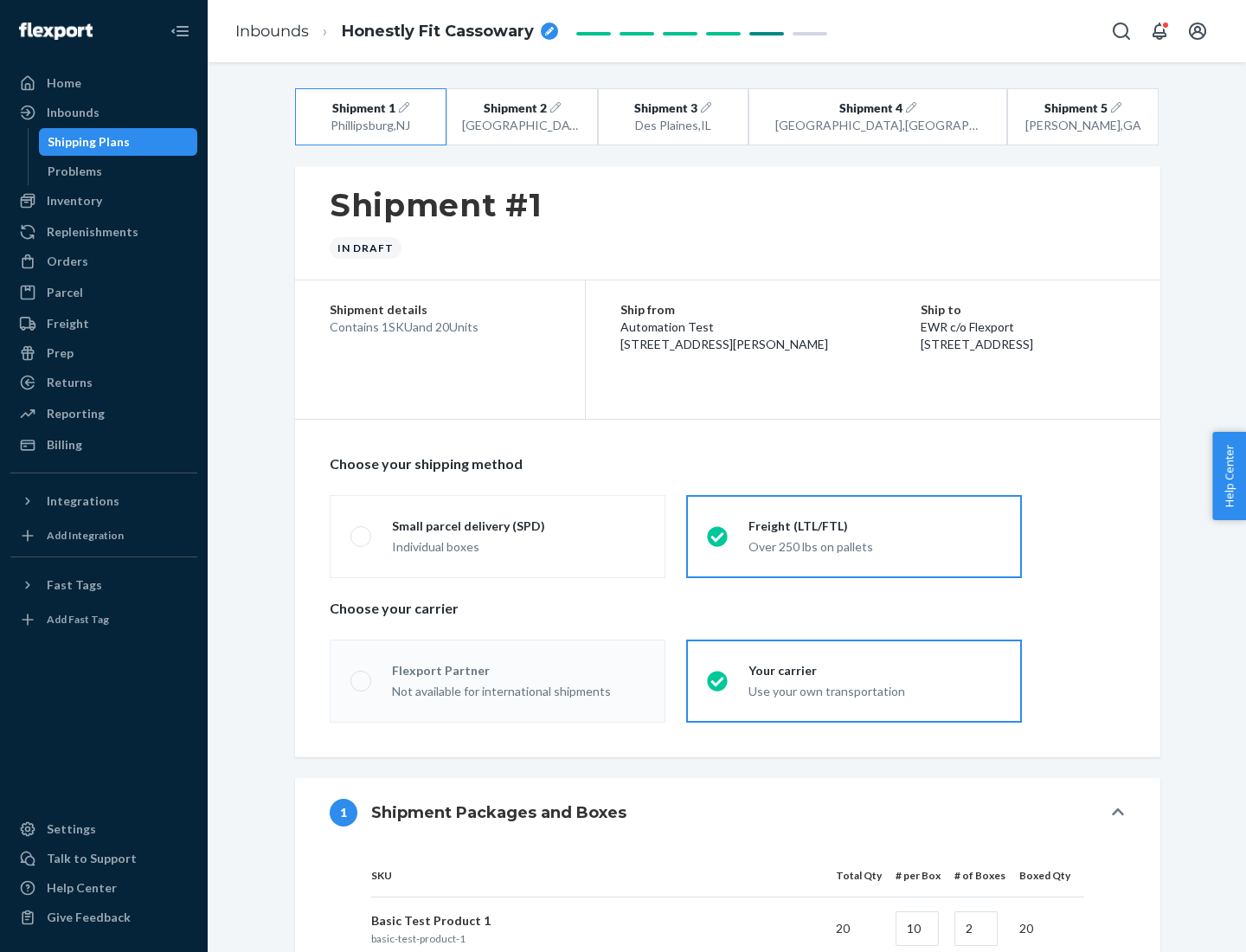
radio input "true"
radio input "false"
radio input "true"
radio input "false"
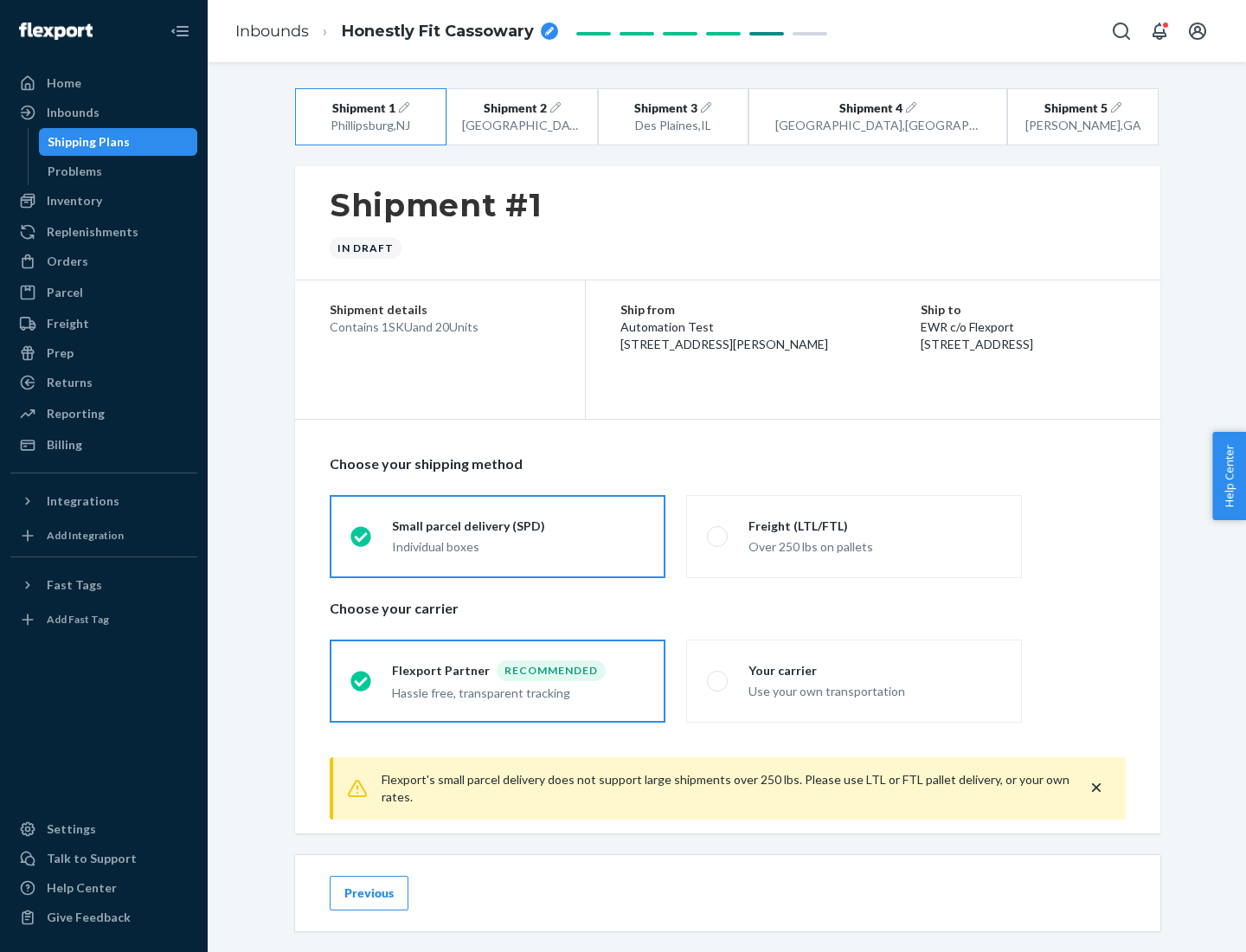
scroll to position [19, 0]
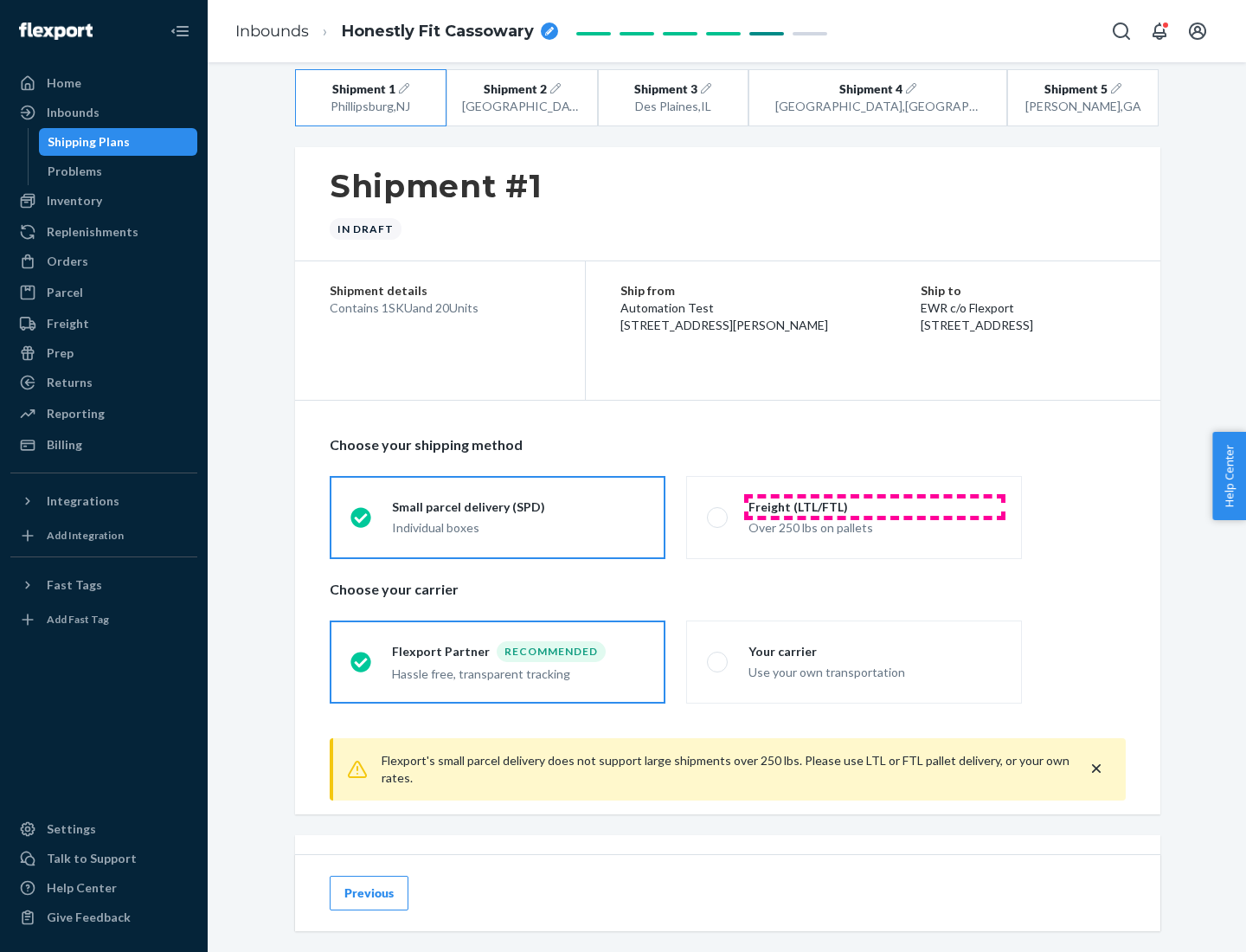
click at [874, 506] on div "Freight (LTL/FTL)" at bounding box center [874, 507] width 252 height 17
click at [718, 511] on input "Freight (LTL/FTL) Over 250 lbs on pallets" at bounding box center [713, 517] width 11 height 11
radio input "true"
radio input "false"
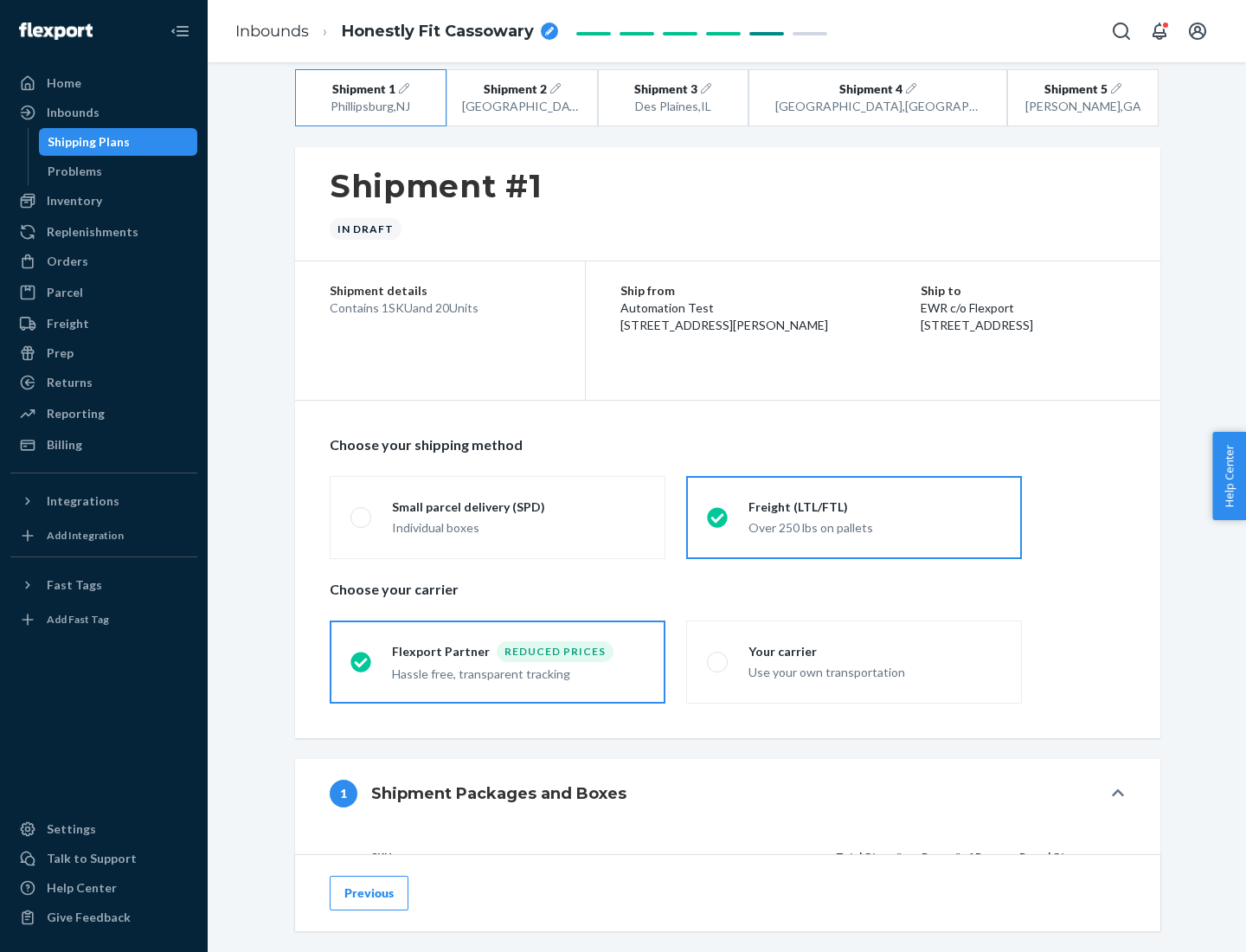
scroll to position [164, 0]
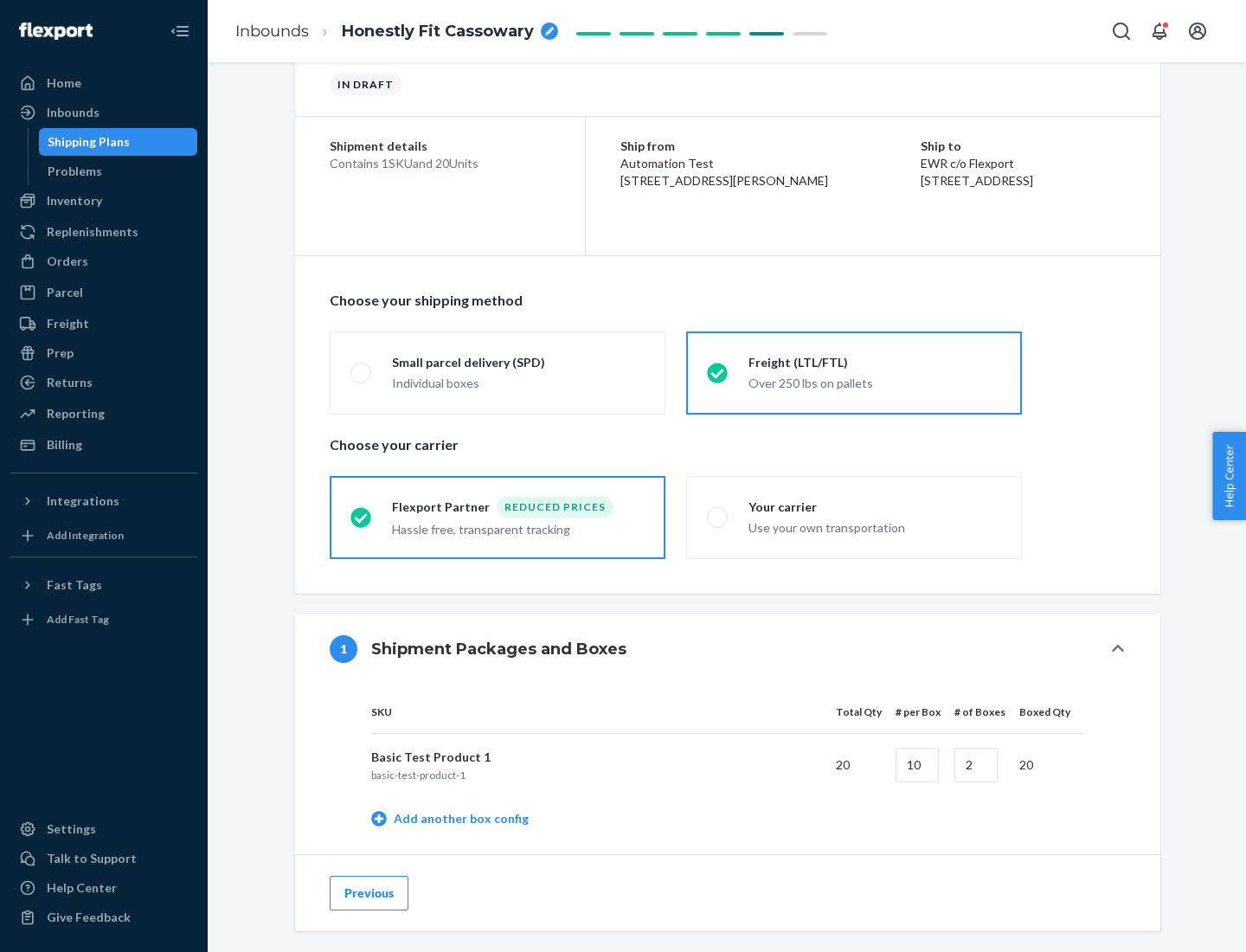
click at [874, 506] on div "Your carrier" at bounding box center [874, 507] width 252 height 17
click at [718, 511] on input "Your carrier Use your own transportation" at bounding box center [713, 517] width 11 height 11
radio input "true"
radio input "false"
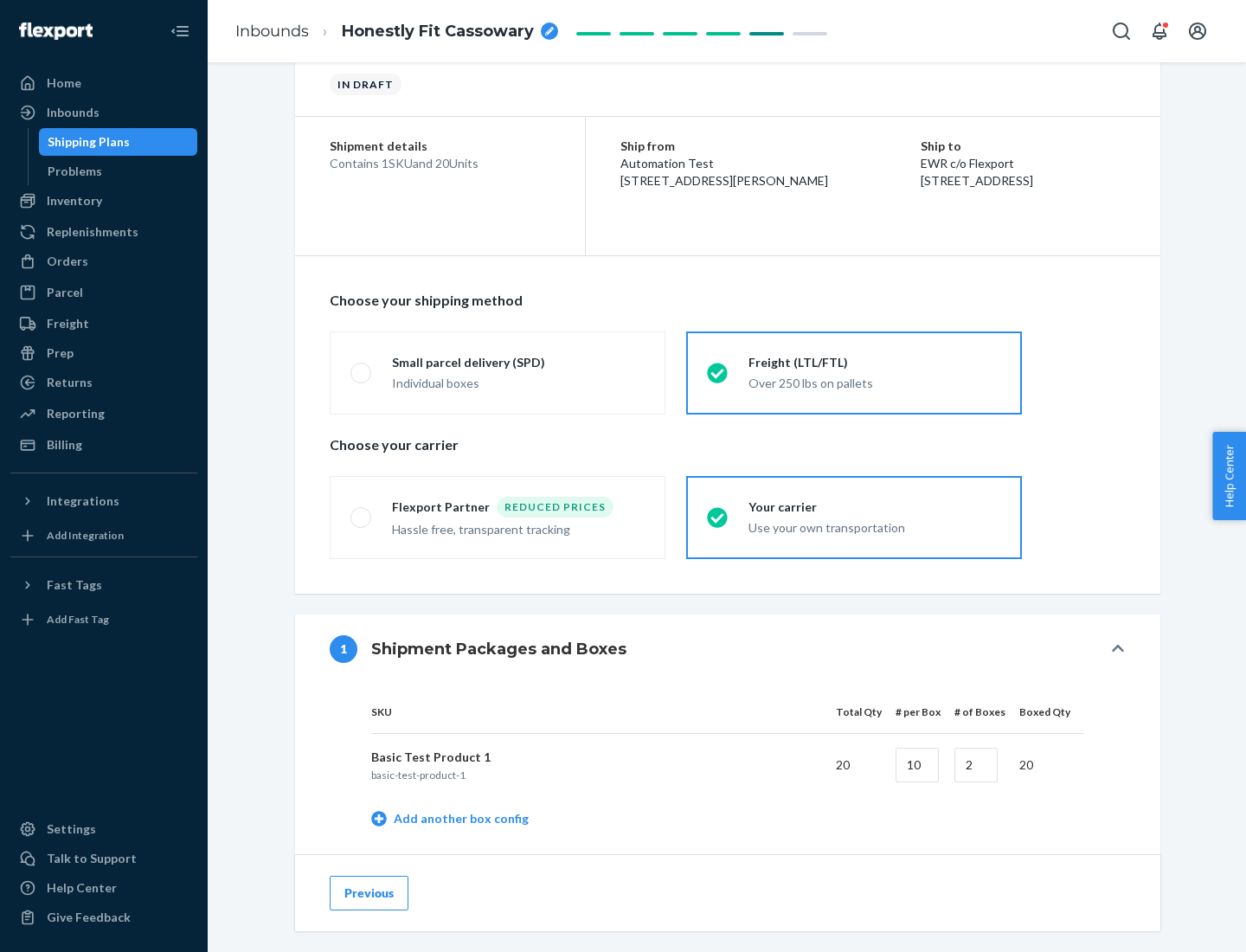
scroll to position [546, 0]
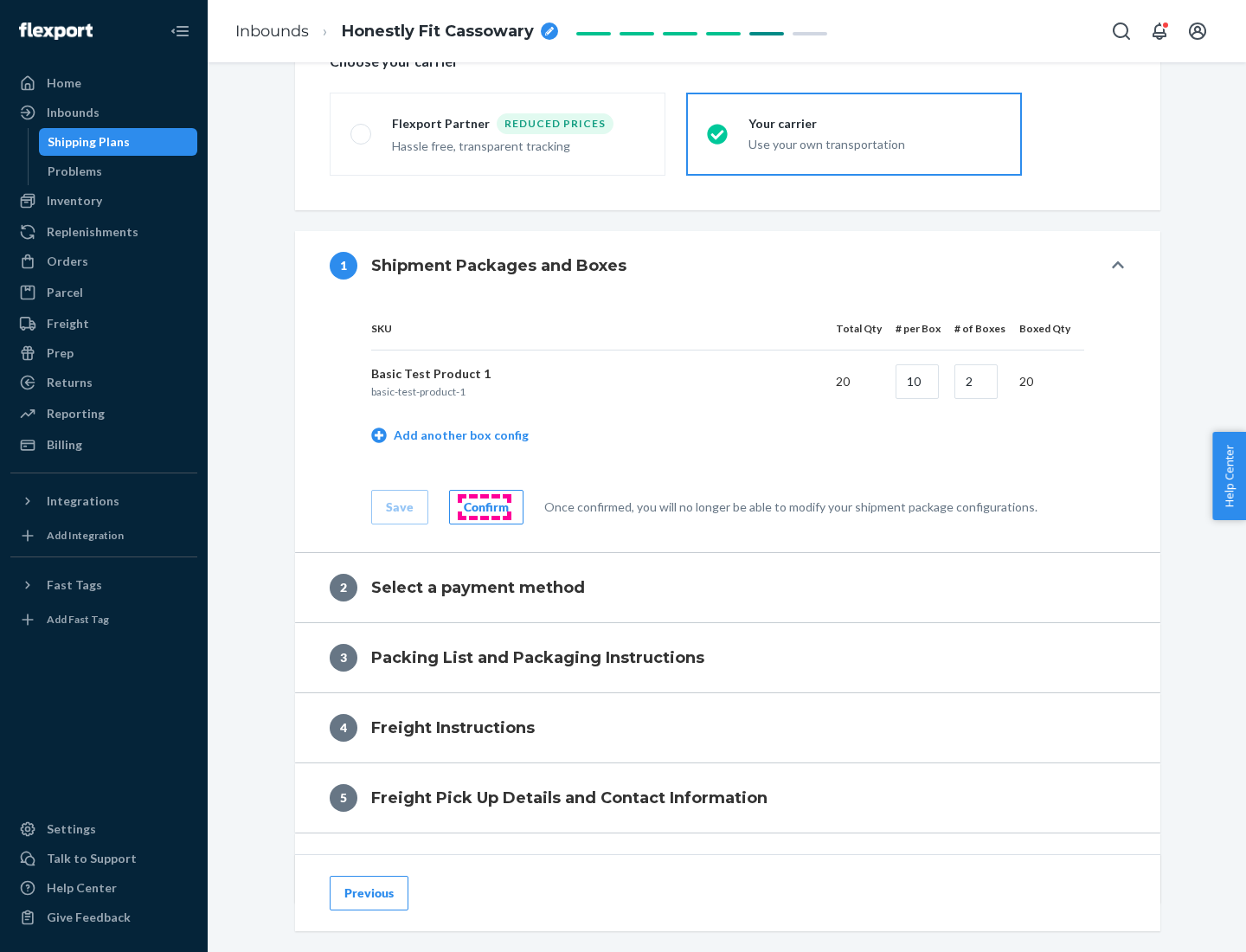
click at [484, 506] on div "Confirm" at bounding box center [486, 507] width 45 height 17
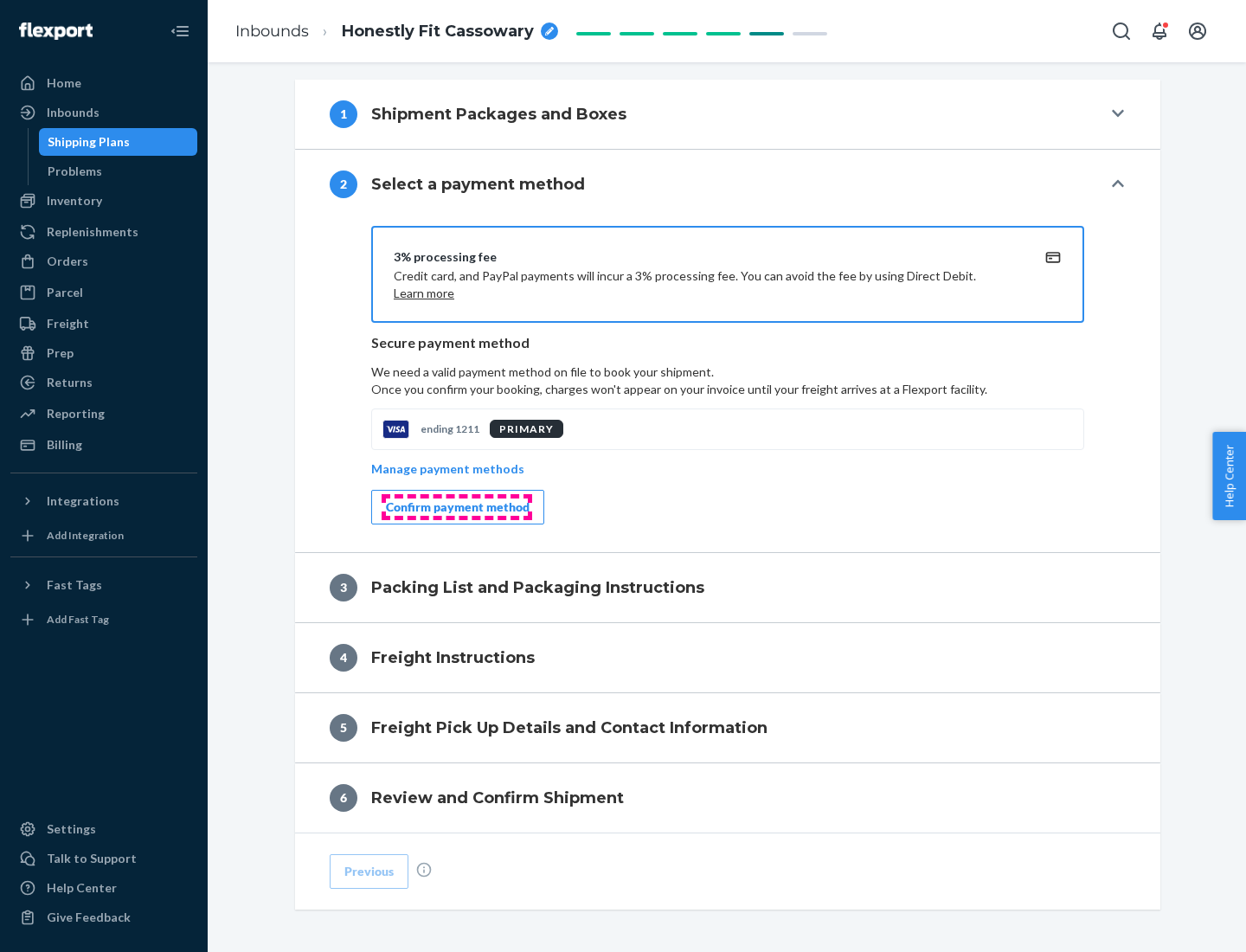
click at [456, 507] on div "Confirm payment method" at bounding box center [458, 507] width 144 height 17
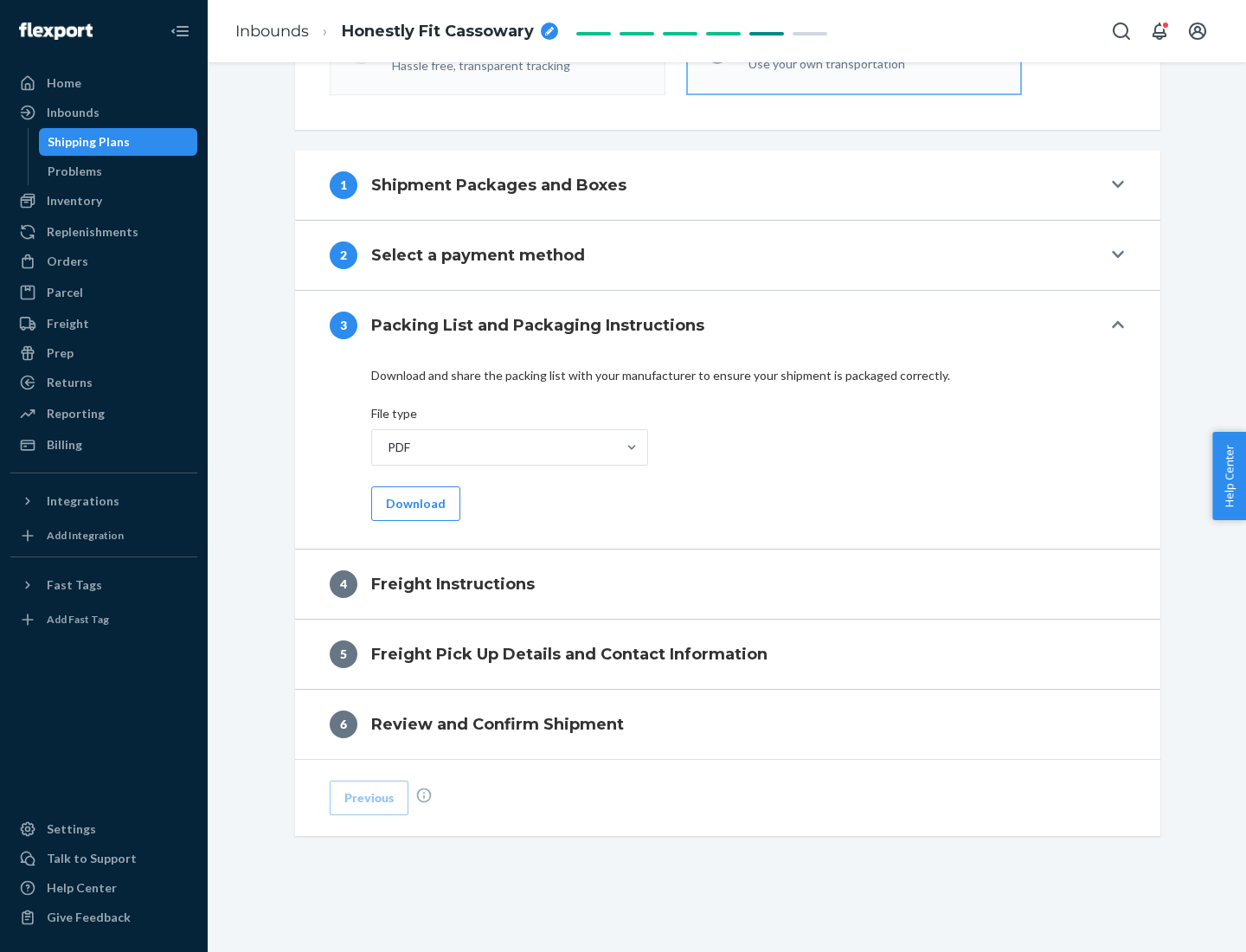
scroll to position [624, 0]
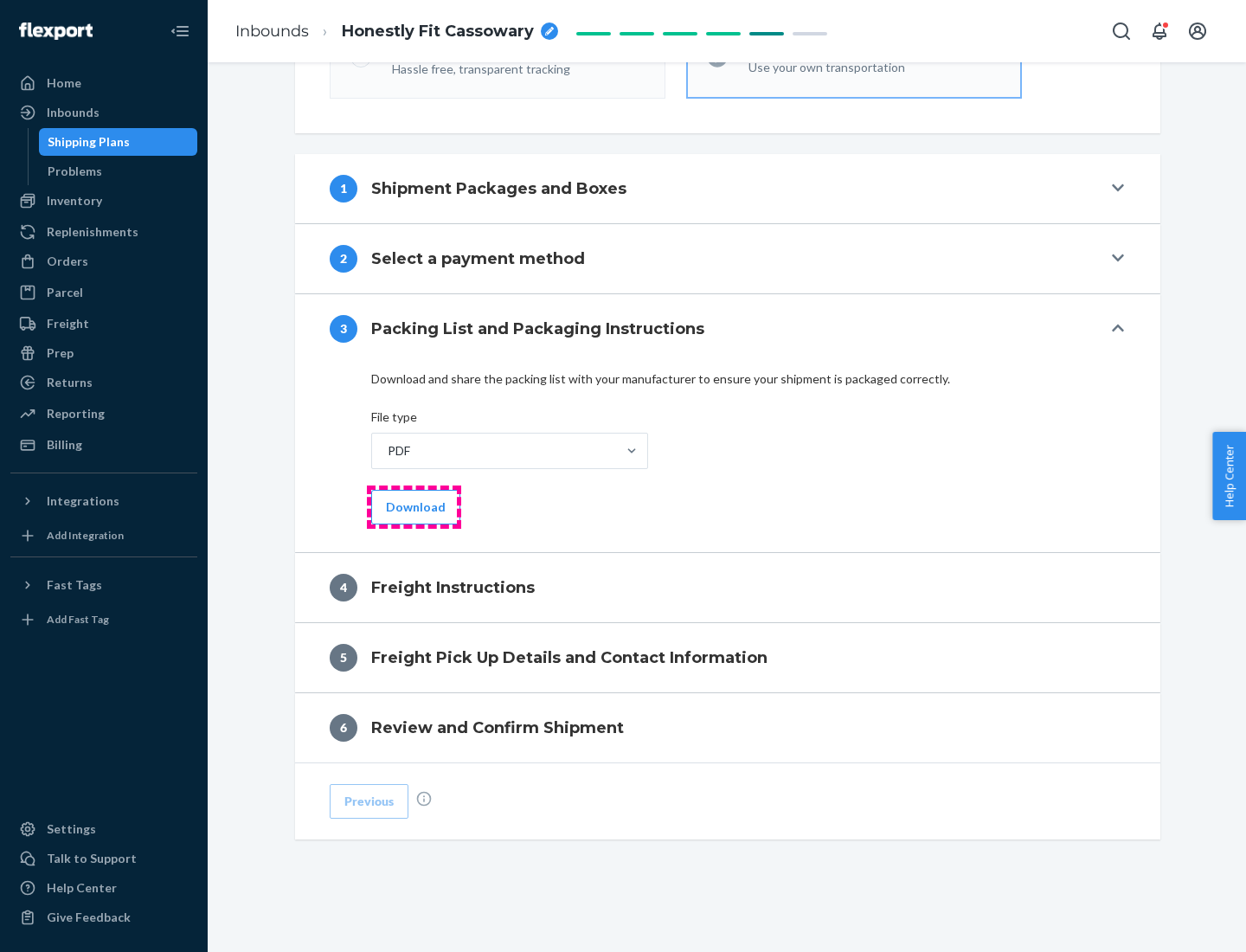
click at [413, 506] on button "Download" at bounding box center [416, 507] width 89 height 35
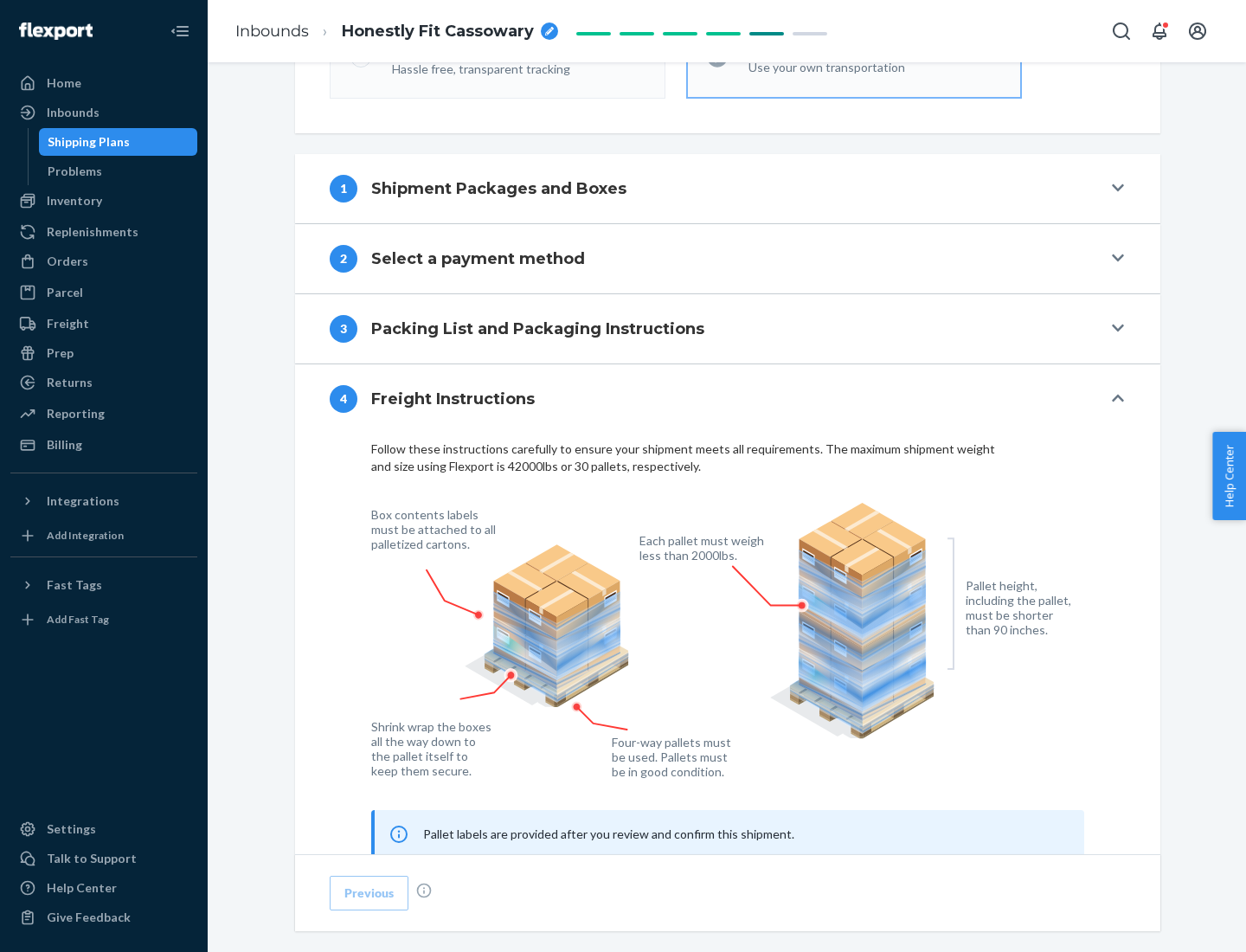
scroll to position [1046, 0]
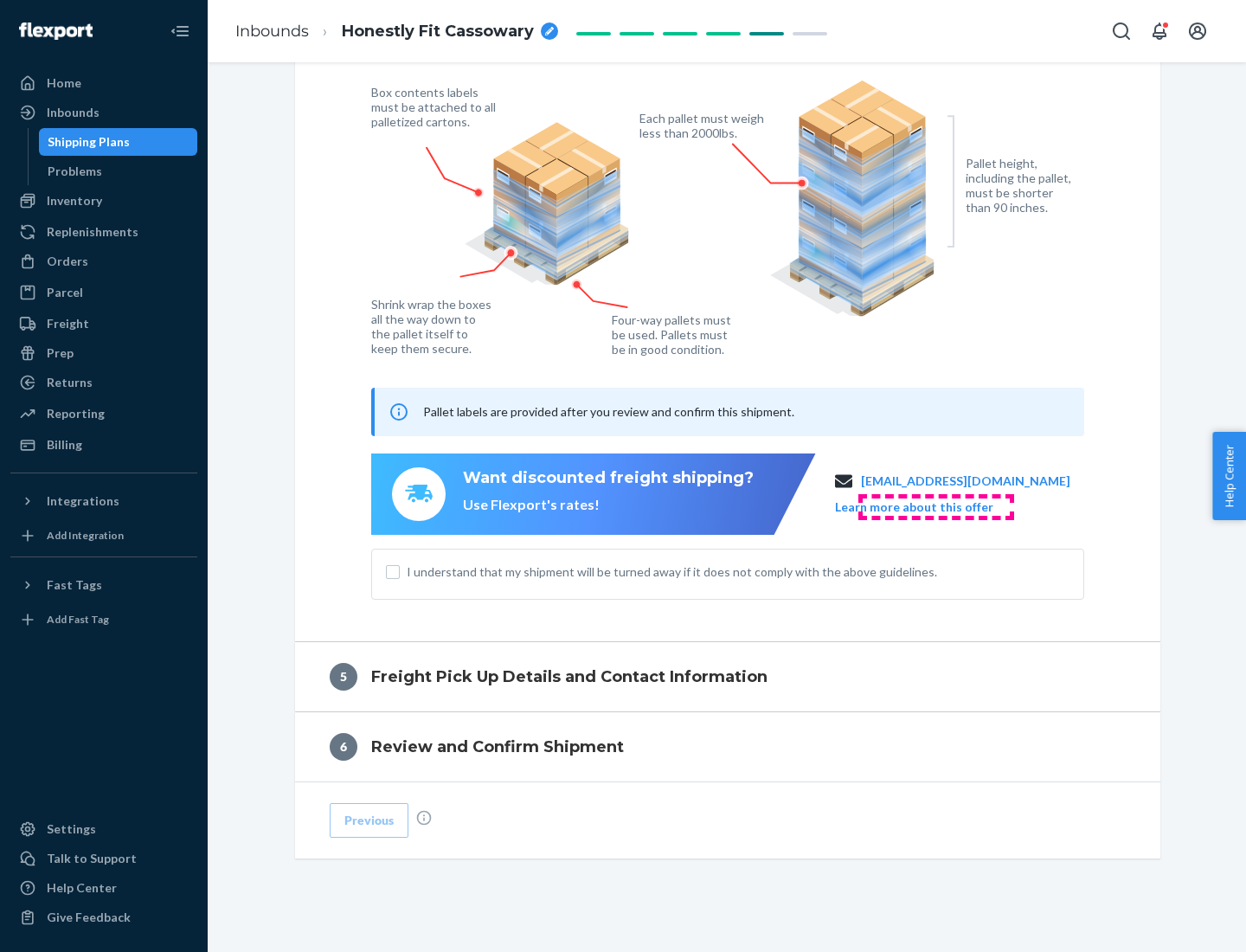
click at [935, 506] on button "Learn more about this offer" at bounding box center [913, 507] width 158 height 17
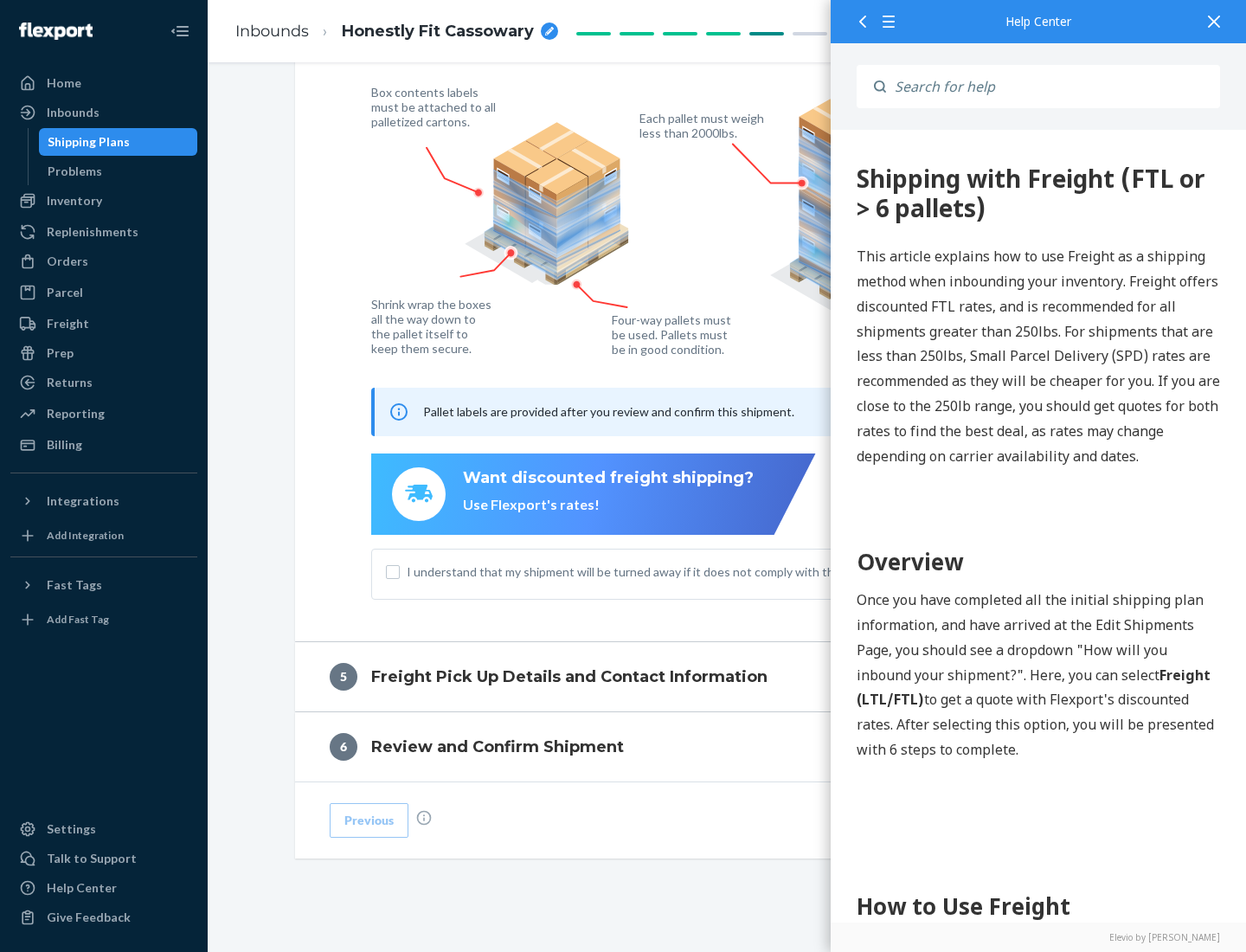
scroll to position [0, 0]
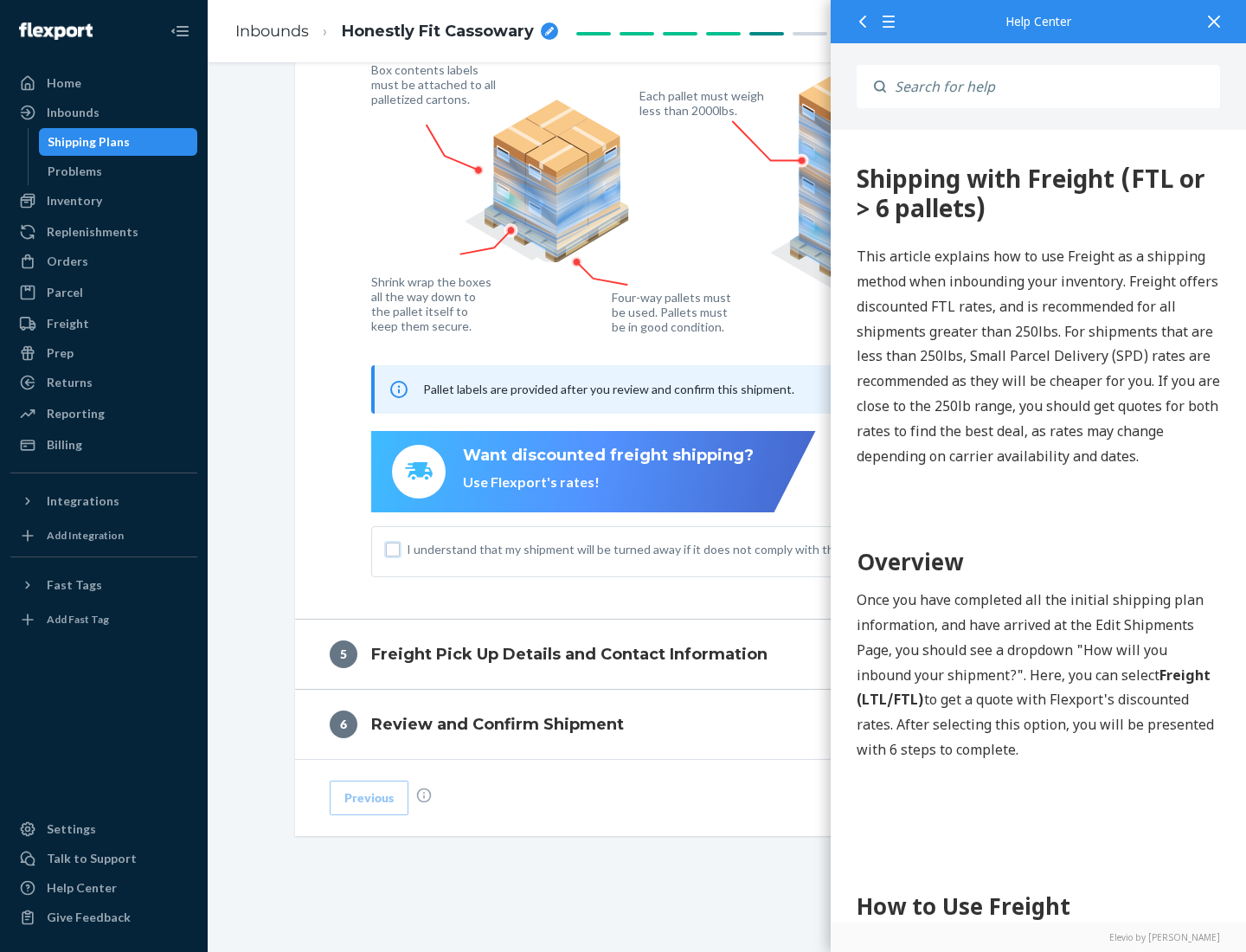
click at [392, 548] on input "I understand that my shipment will be turned away if it does not comply with th…" at bounding box center [392, 549] width 14 height 14
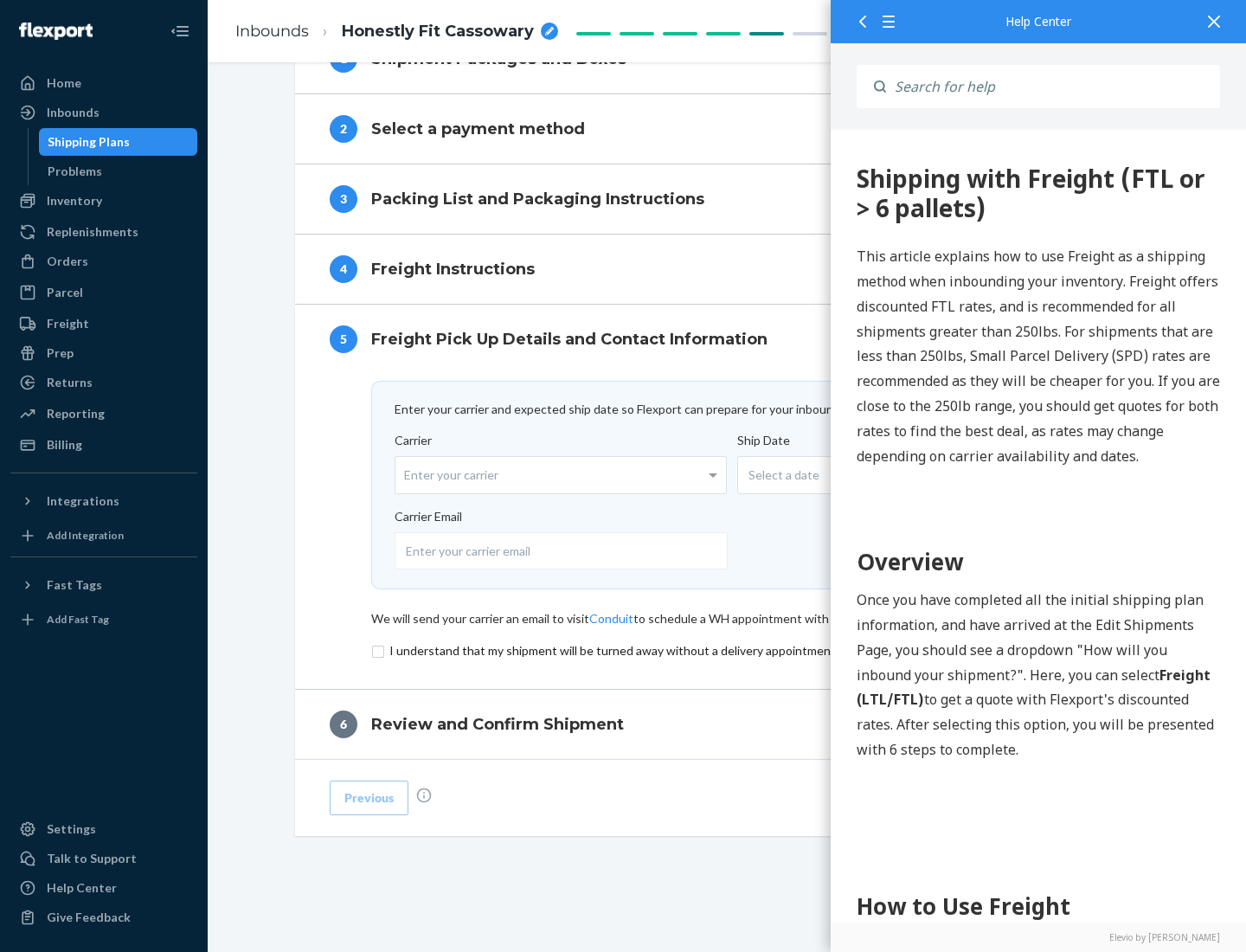
scroll to position [753, 0]
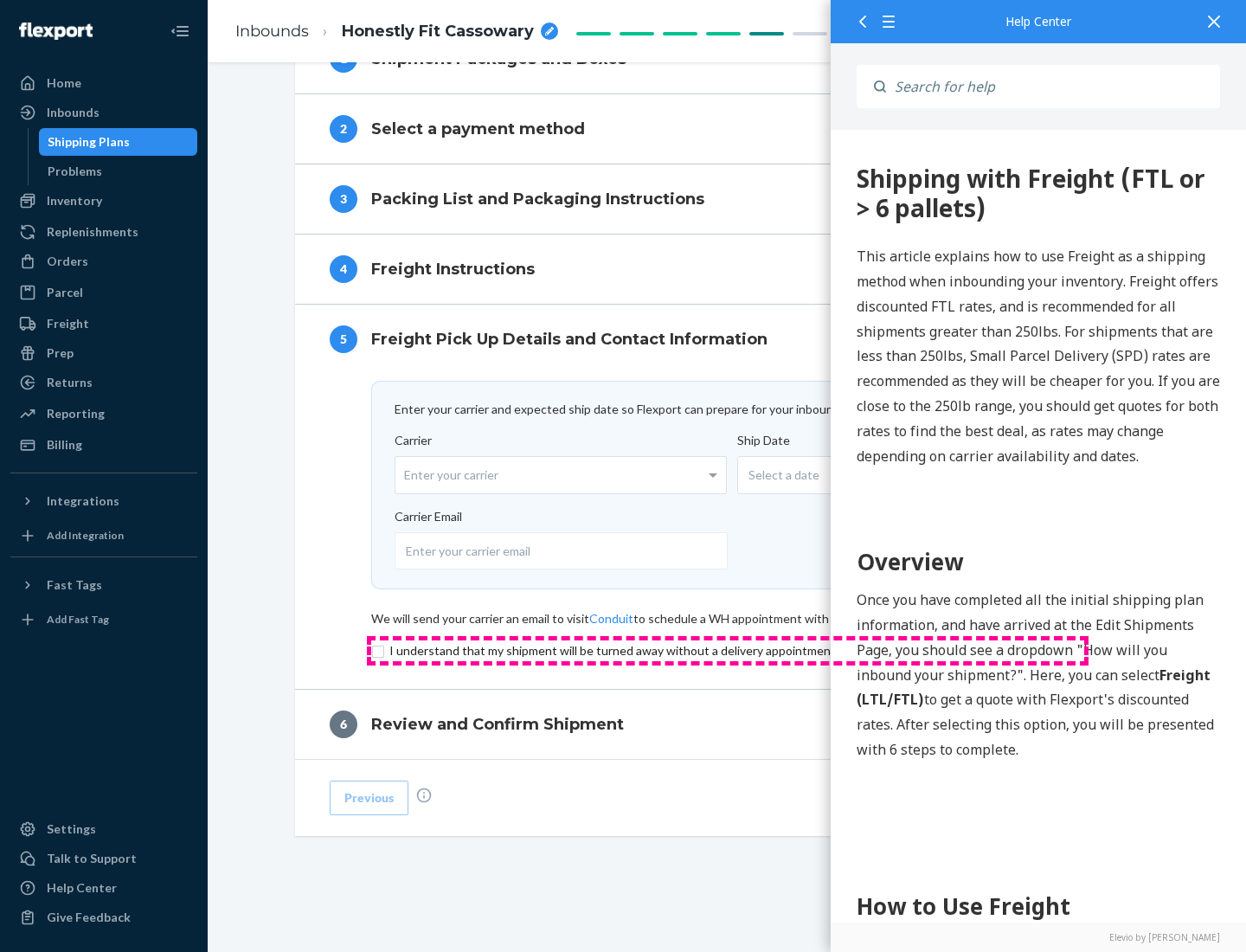
click at [728, 649] on input "checkbox" at bounding box center [728, 650] width 713 height 21
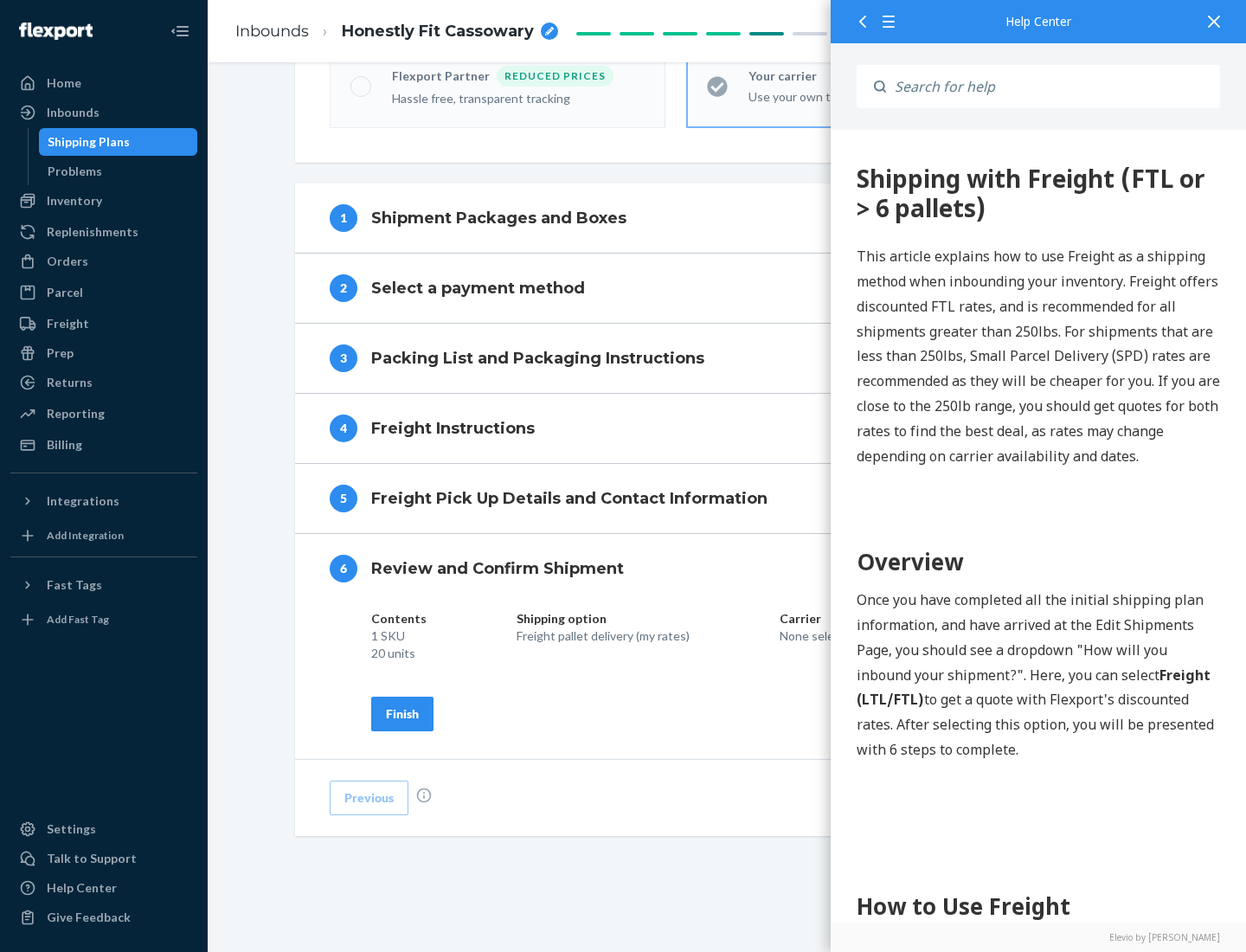
click at [403, 713] on div "Finish" at bounding box center [402, 714] width 33 height 17
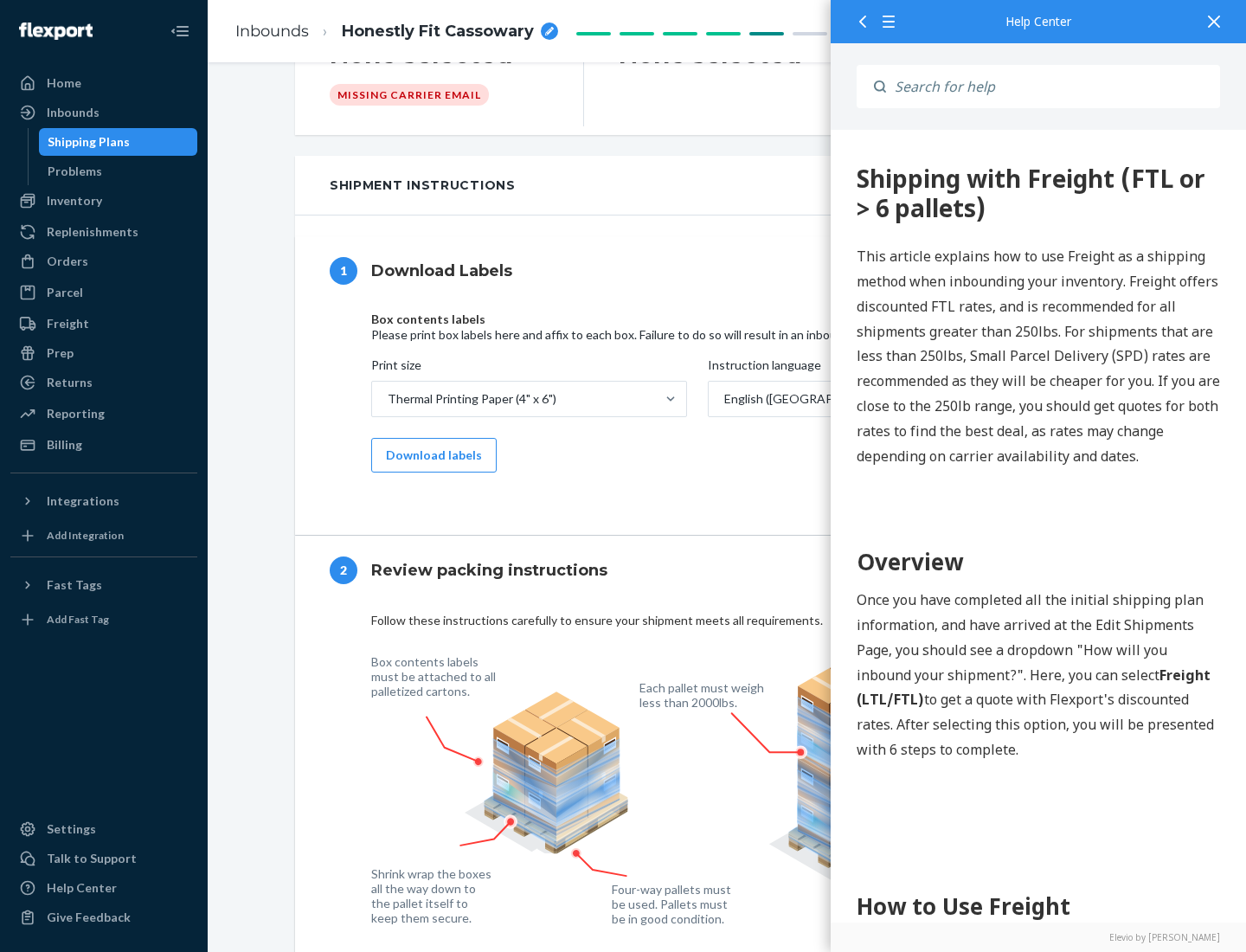
scroll to position [0, 0]
